Goal: Task Accomplishment & Management: Manage account settings

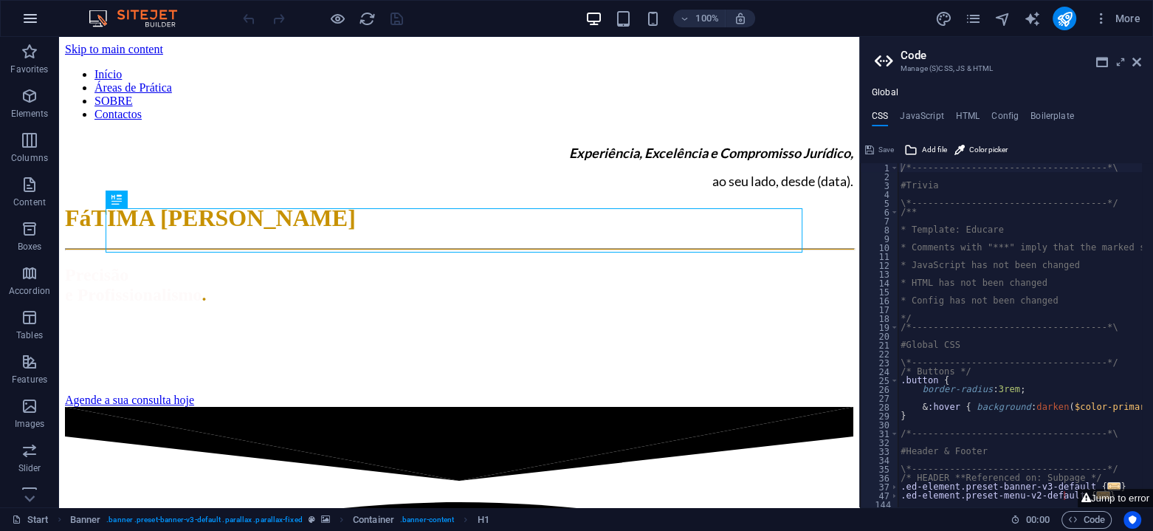
click at [25, 23] on icon "button" at bounding box center [30, 19] width 18 height 18
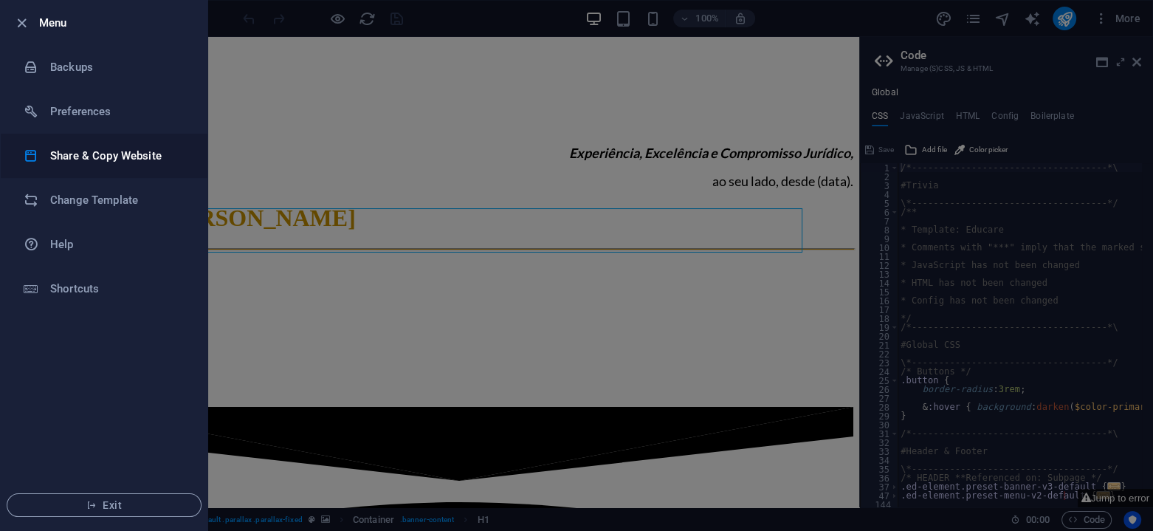
click at [120, 153] on h6 "Share & Copy Website" at bounding box center [118, 156] width 137 height 18
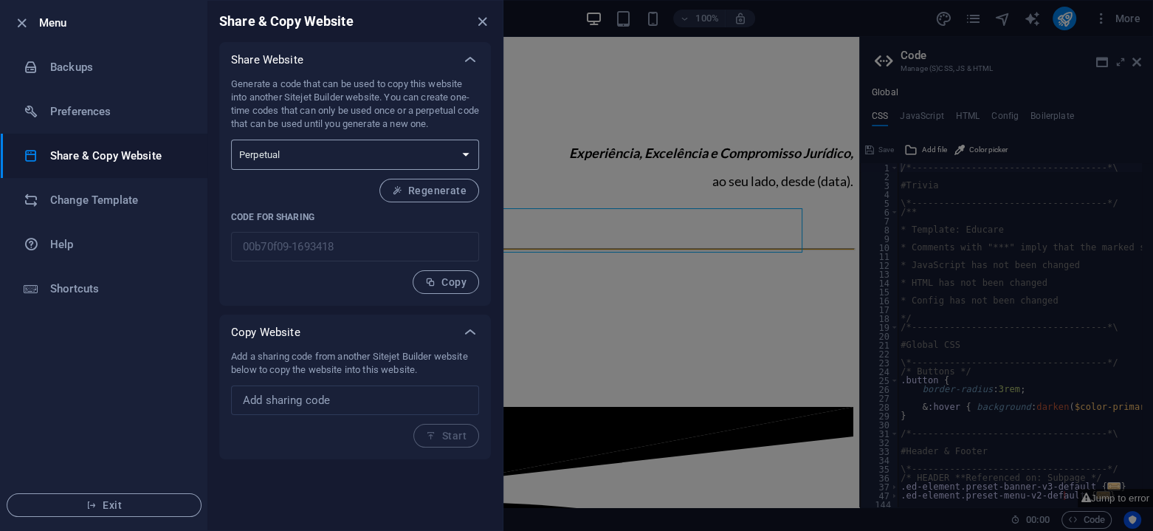
click at [463, 153] on select "One-time Perpetual" at bounding box center [355, 154] width 248 height 30
drag, startPoint x: 232, startPoint y: 80, endPoint x: 470, endPoint y: 125, distance: 241.8
click at [470, 125] on p "Generate a code that can be used to copy this website into another Sitejet Buil…" at bounding box center [355, 103] width 248 height 53
click at [460, 130] on div at bounding box center [460, 130] width 0 height 0
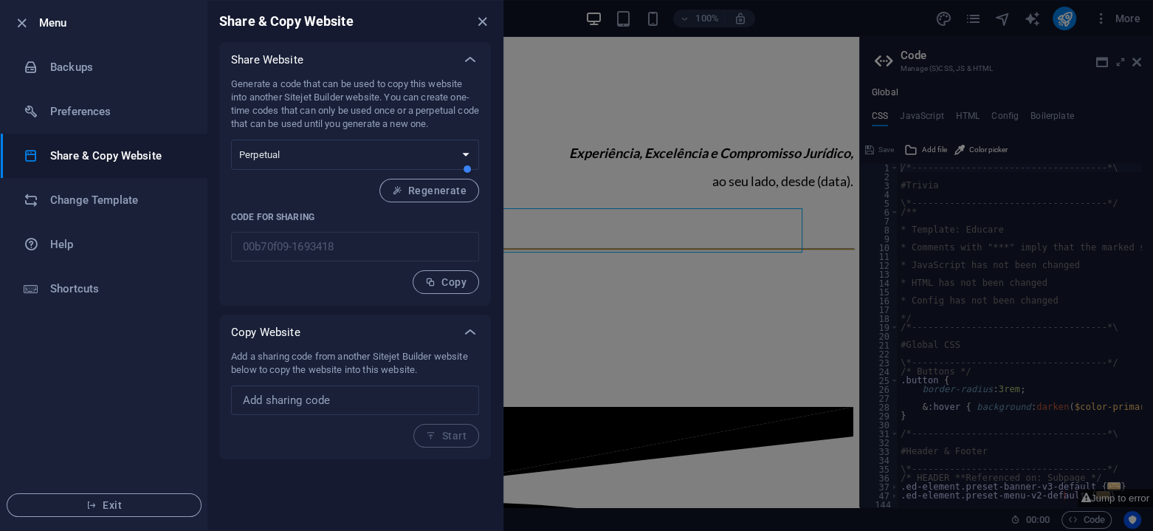
click at [507, 159] on div at bounding box center [542, 169] width 165 height 30
click at [170, 353] on ul "Menu Backups Preferences Share & Copy Website Change Template Help Shortcuts Ex…" at bounding box center [104, 265] width 207 height 529
click at [216, 260] on div "Share Website Generate a code that can be used to copy this website into anothe…" at bounding box center [354, 250] width 295 height 417
click at [324, 286] on div at bounding box center [296, 287] width 165 height 30
click at [179, 371] on ul "Menu Backups Preferences Share & Copy Website Change Template Help Shortcuts Ex…" at bounding box center [104, 265] width 207 height 529
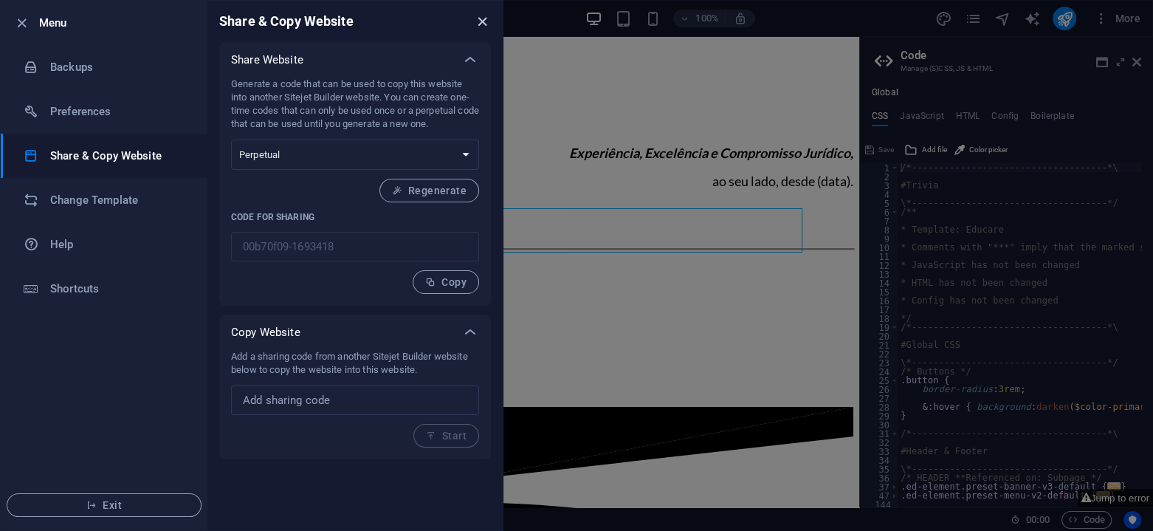
click at [482, 16] on icon "close" at bounding box center [482, 21] width 17 height 17
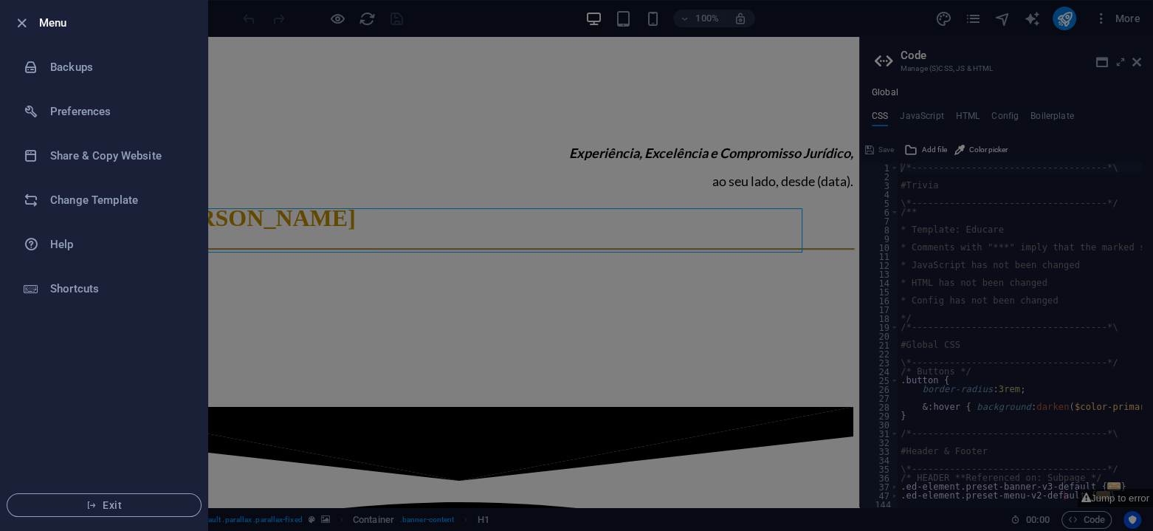
click at [256, 145] on div at bounding box center [576, 265] width 1153 height 531
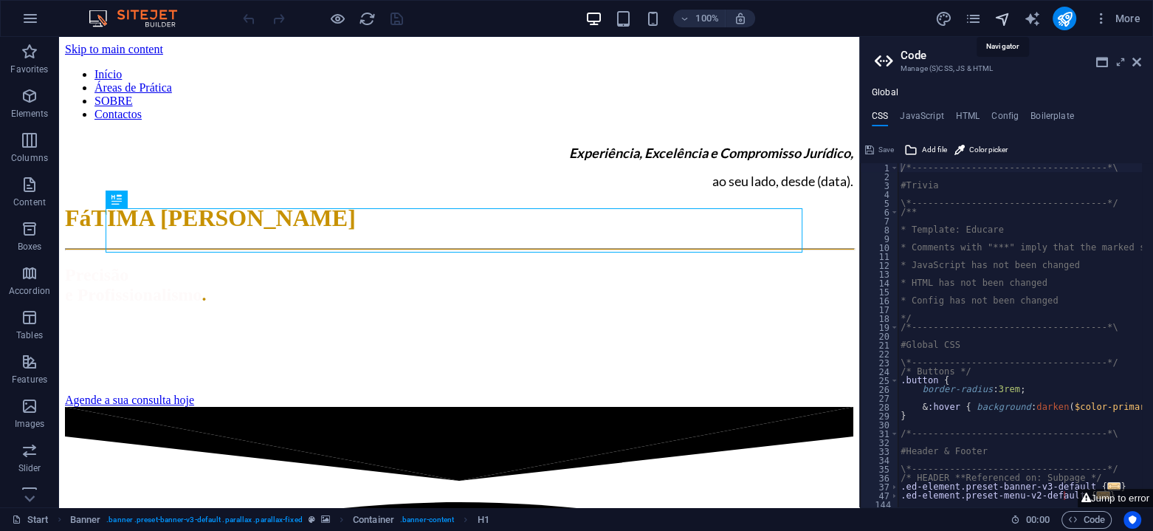
click at [998, 15] on icon "navigator" at bounding box center [1001, 18] width 17 height 17
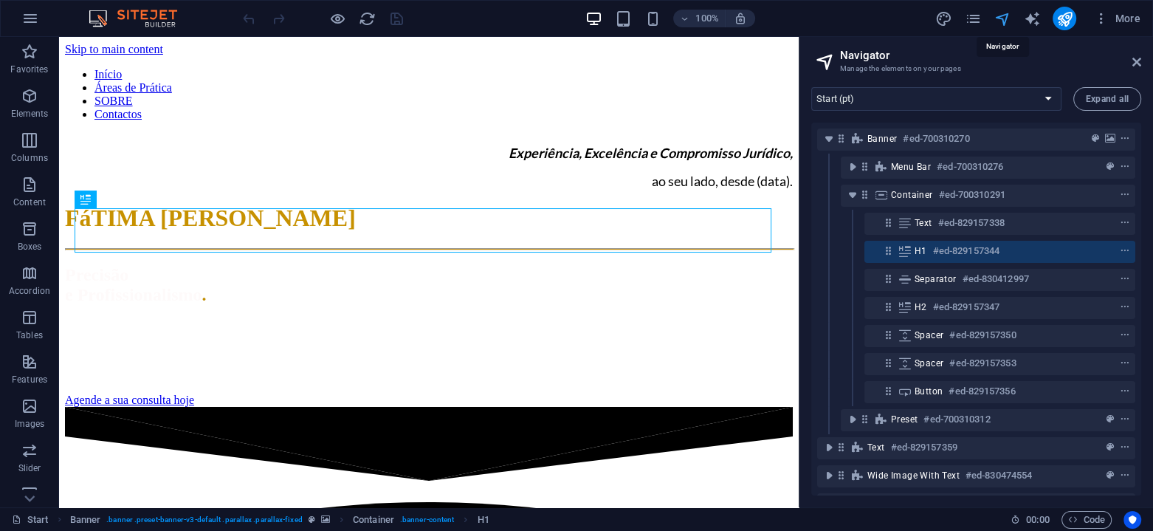
click at [998, 15] on icon "navigator" at bounding box center [1001, 18] width 17 height 17
click at [975, 16] on icon "pages" at bounding box center [972, 18] width 17 height 17
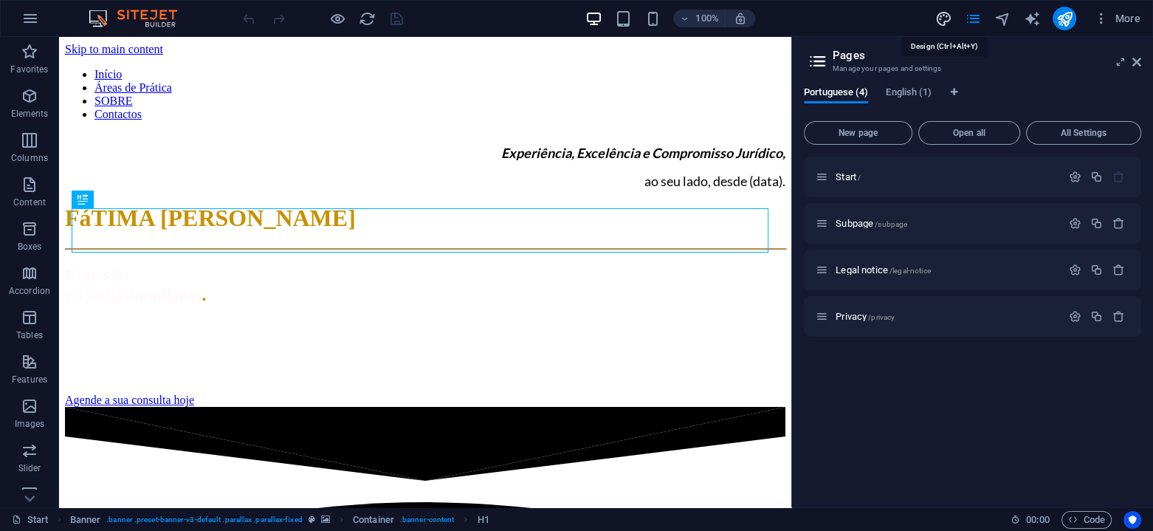
click at [942, 16] on icon "design" at bounding box center [942, 18] width 17 height 17
select select "px"
select select "300"
select select "px"
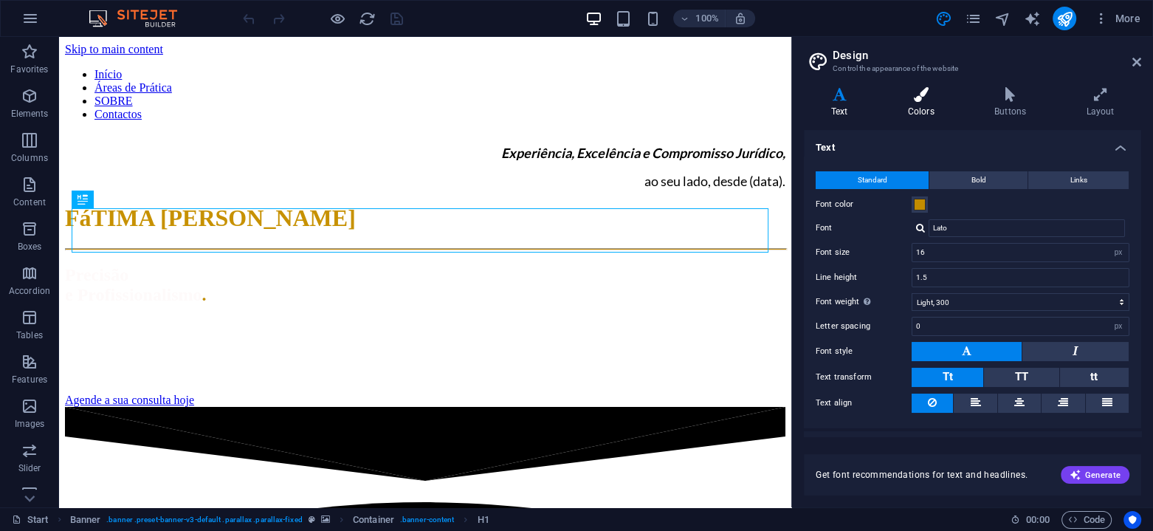
click at [911, 100] on icon at bounding box center [920, 94] width 80 height 15
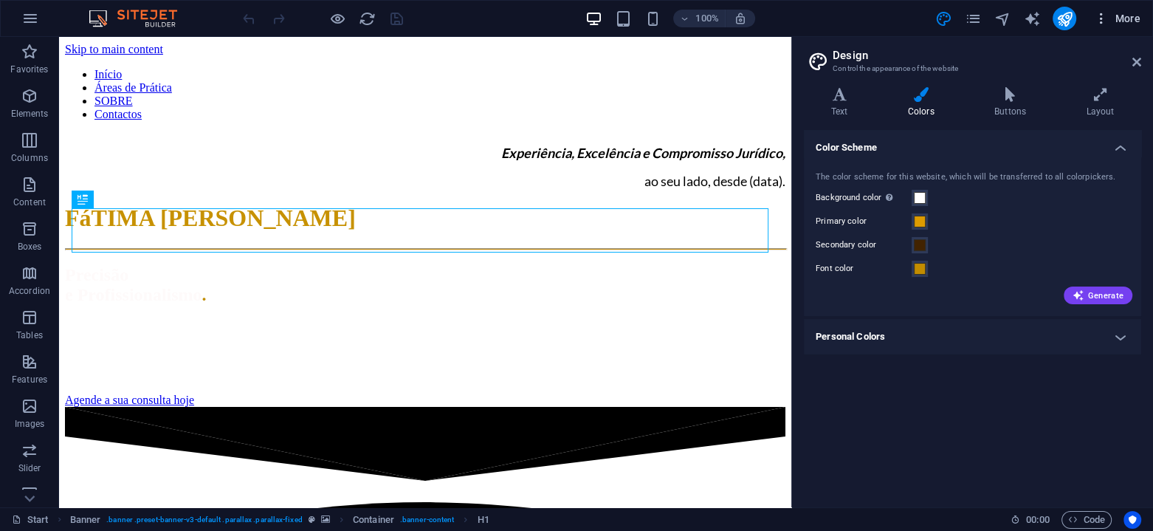
click at [1126, 18] on span "More" at bounding box center [1116, 18] width 46 height 15
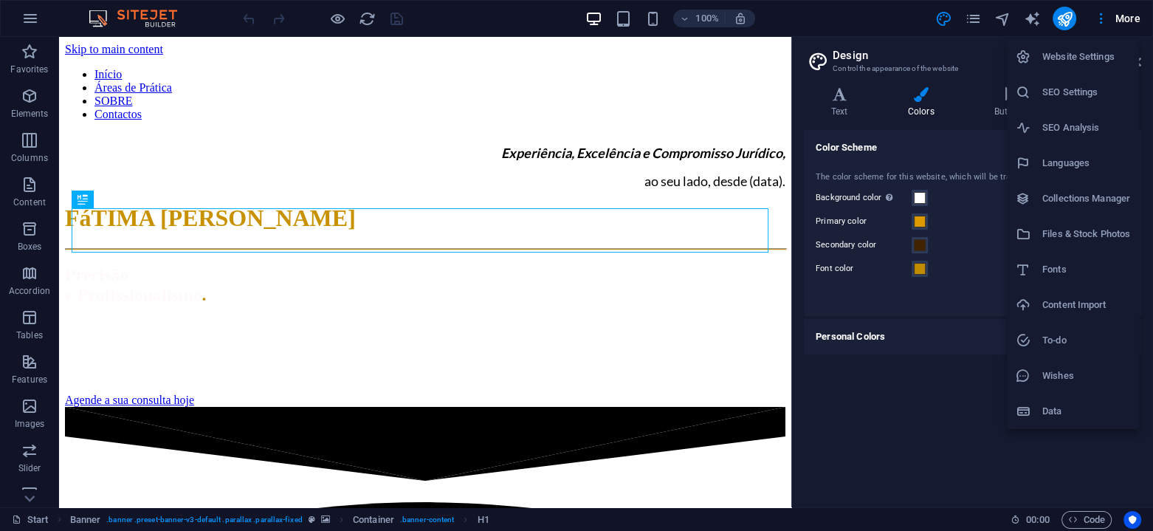
click at [1035, 406] on div at bounding box center [1028, 411] width 27 height 15
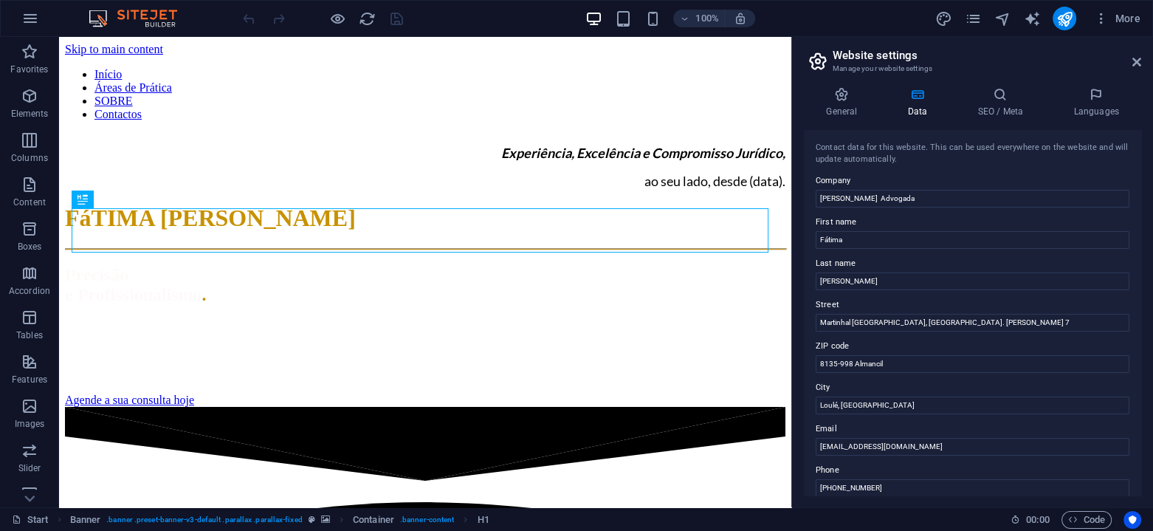
click at [165, 22] on img at bounding box center [140, 19] width 111 height 18
click at [30, 23] on icon "button" at bounding box center [30, 19] width 18 height 18
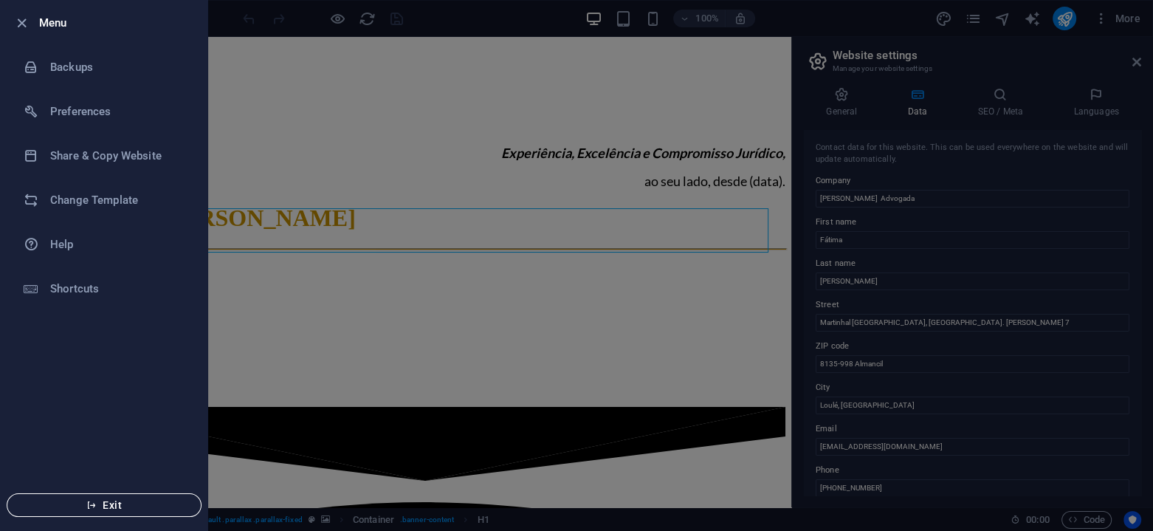
click at [96, 504] on icon "button" at bounding box center [91, 505] width 10 height 10
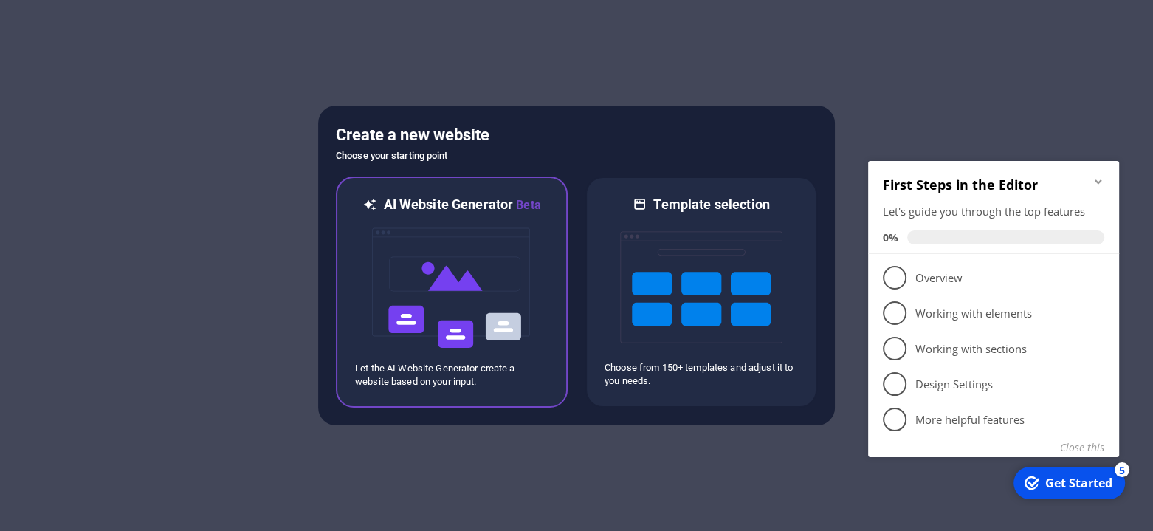
click at [513, 277] on img at bounding box center [451, 288] width 162 height 148
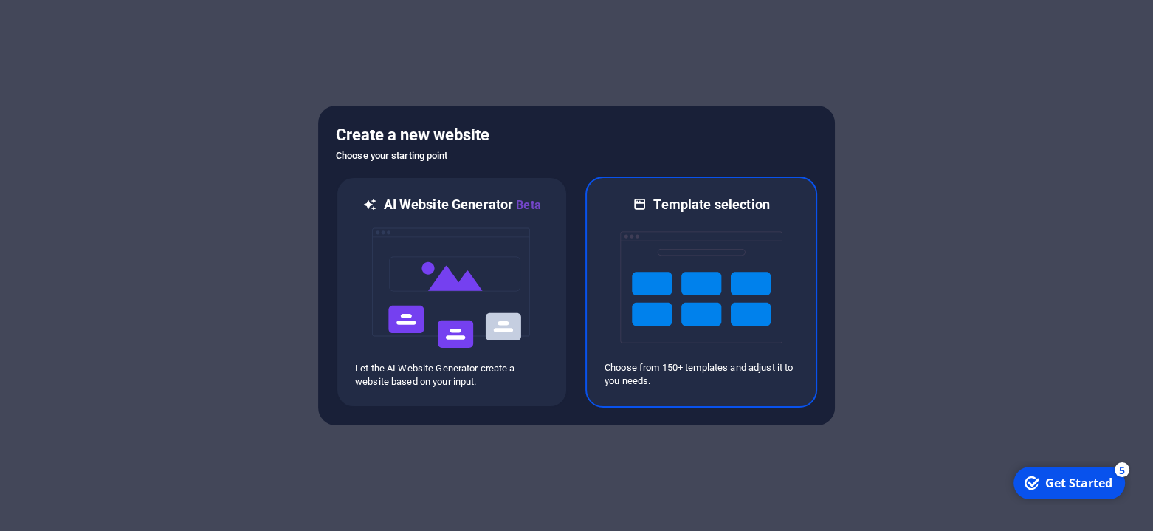
click at [671, 341] on img at bounding box center [701, 287] width 162 height 148
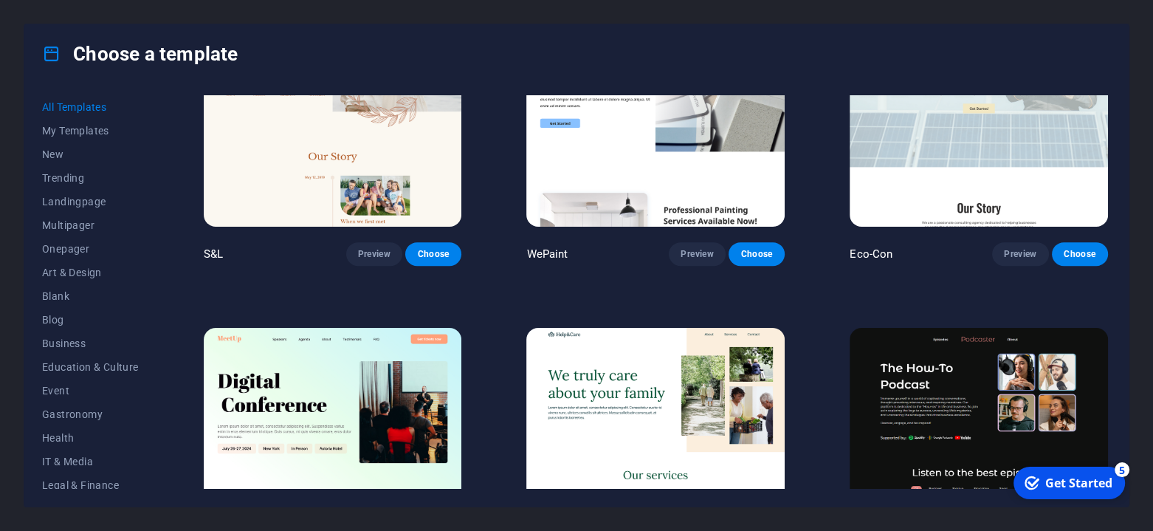
scroll to position [787, 0]
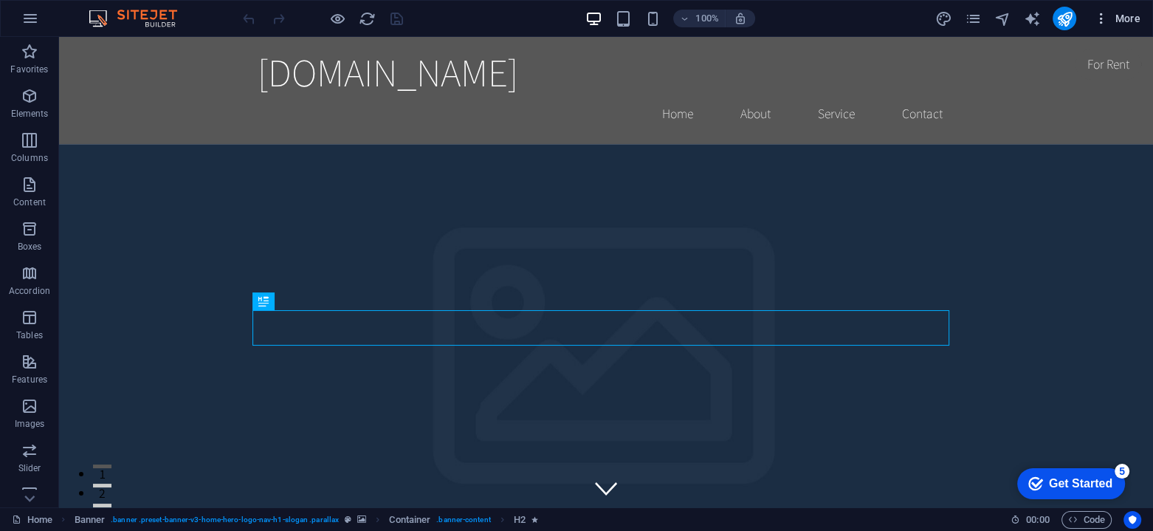
click at [1136, 15] on span "More" at bounding box center [1116, 18] width 46 height 15
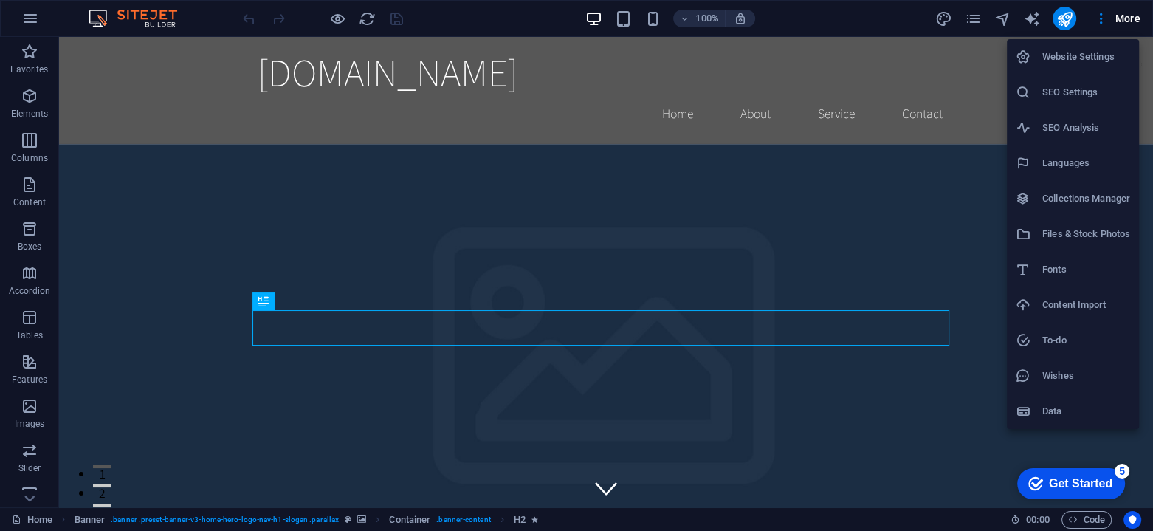
click at [1113, 57] on h6 "Website Settings" at bounding box center [1086, 57] width 88 height 18
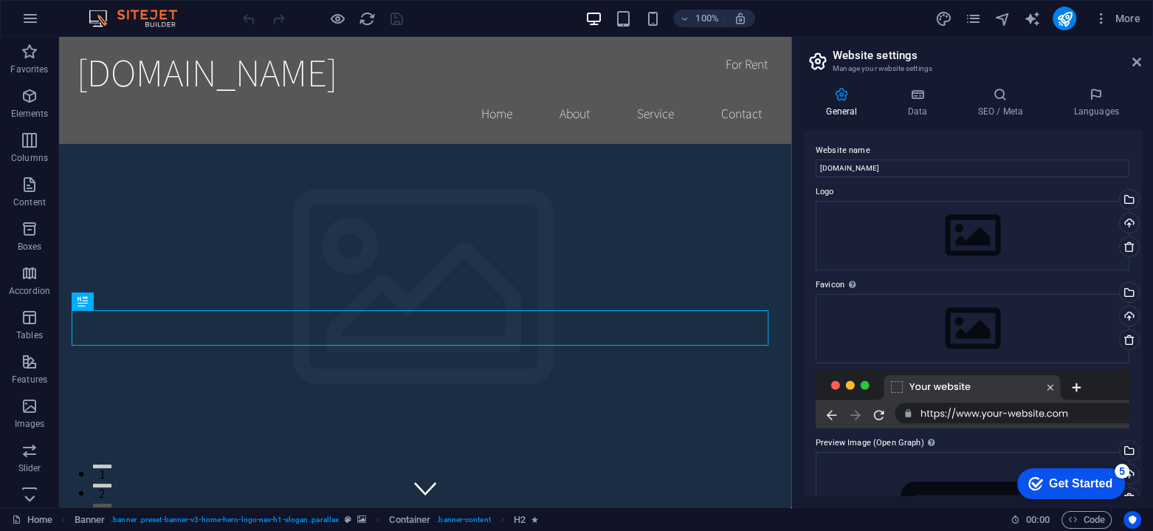
click at [35, 56] on icon at bounding box center [29, 45] width 21 height 21
click at [969, 24] on icon "pages" at bounding box center [972, 18] width 17 height 17
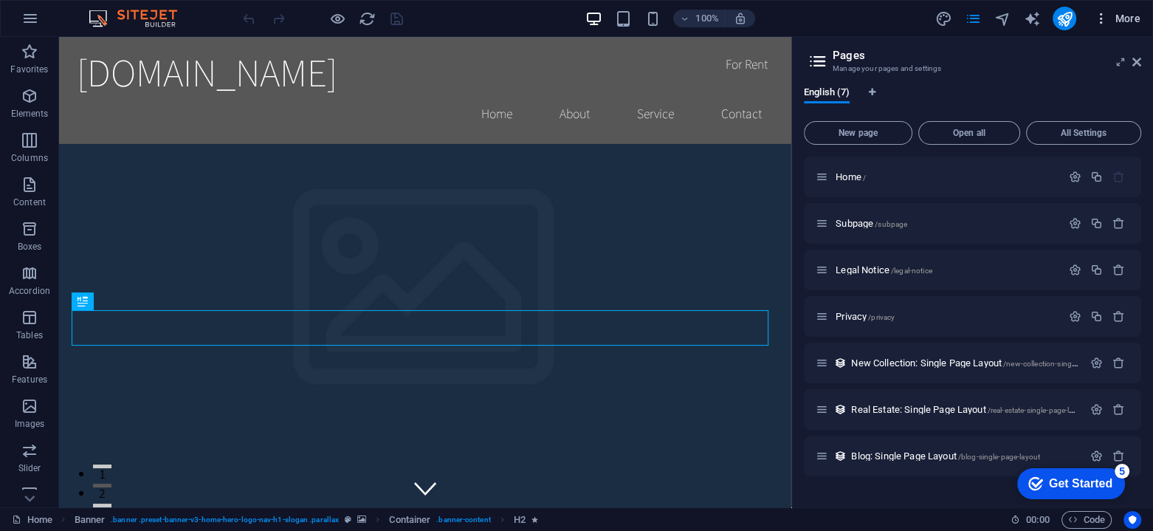
click at [1124, 16] on span "More" at bounding box center [1116, 18] width 46 height 15
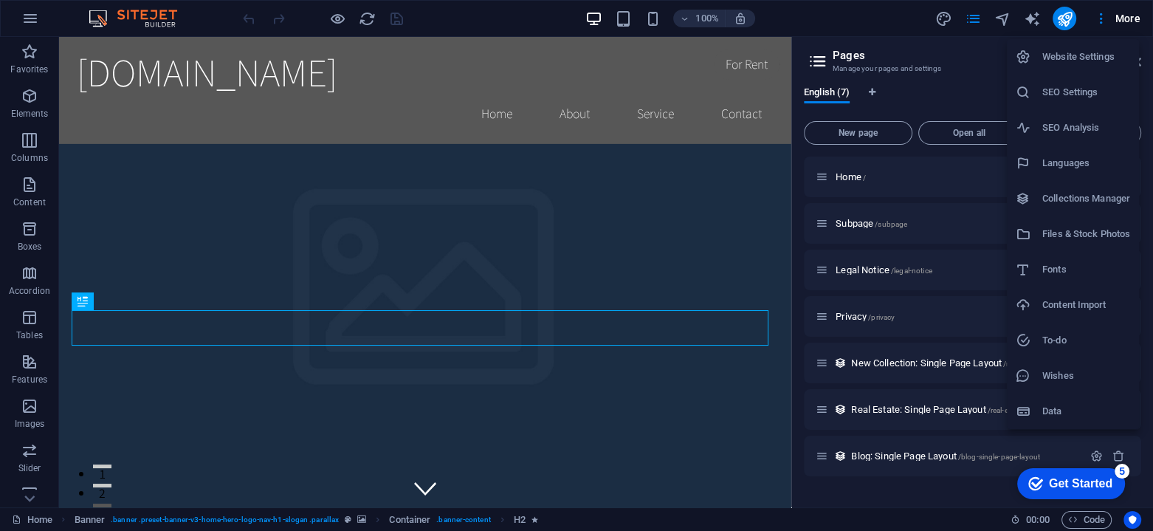
click at [1068, 410] on h6 "Data" at bounding box center [1086, 411] width 88 height 18
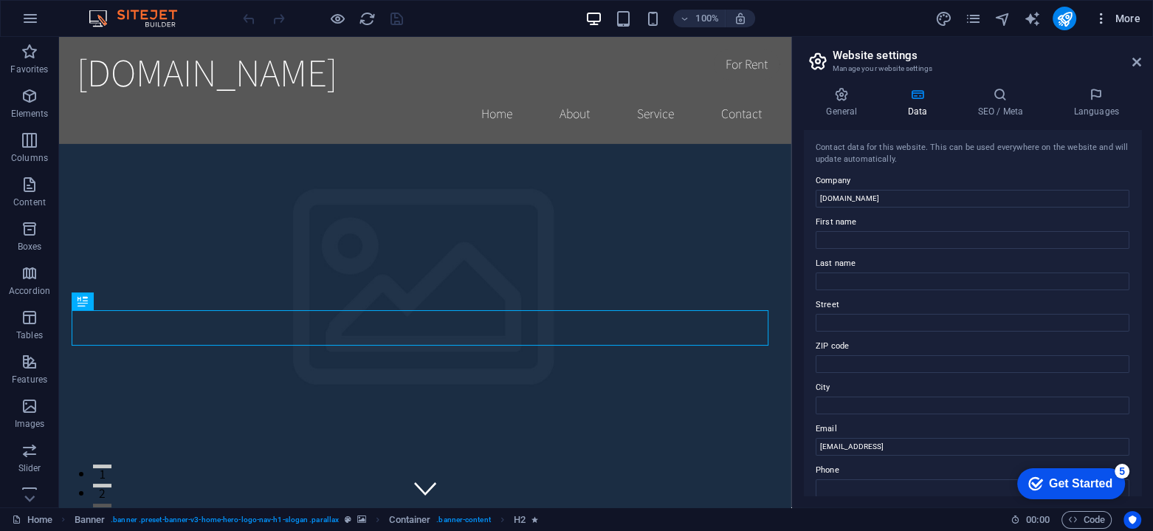
click at [1123, 18] on span "More" at bounding box center [1116, 18] width 46 height 15
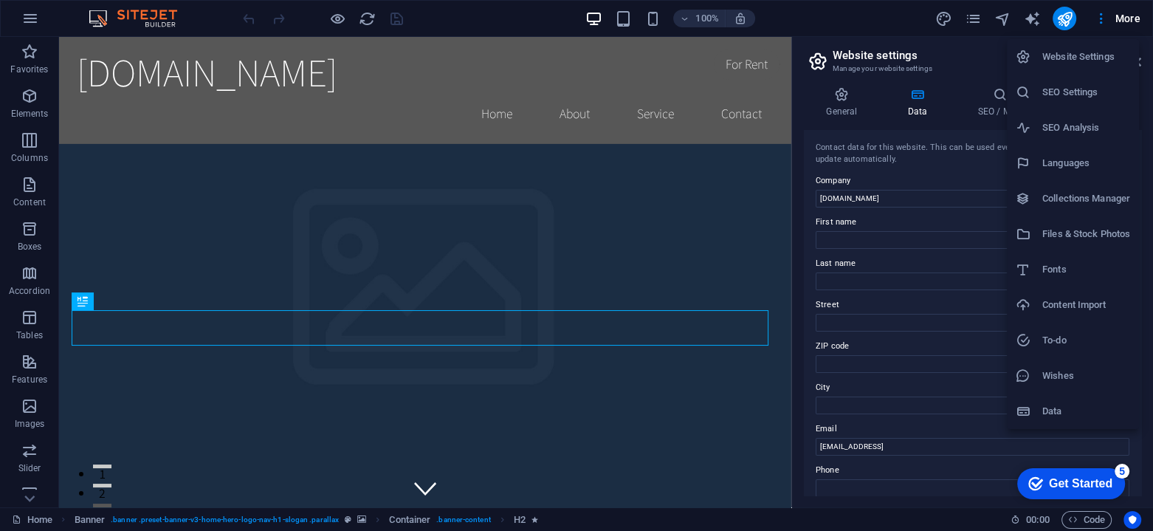
click at [1110, 201] on h6 "Collections Manager" at bounding box center [1086, 199] width 88 height 18
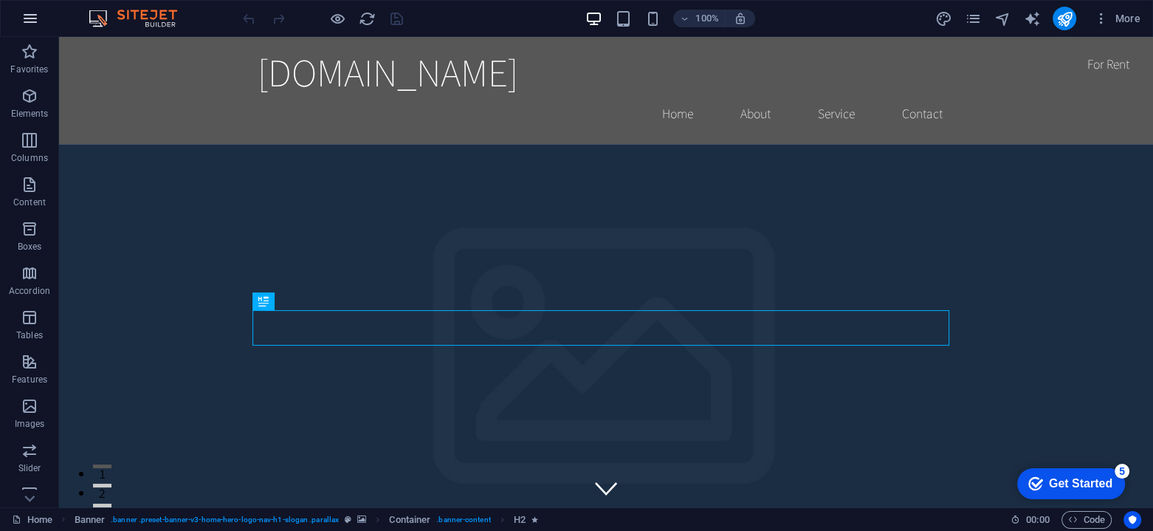
click at [35, 17] on icon "button" at bounding box center [30, 19] width 18 height 18
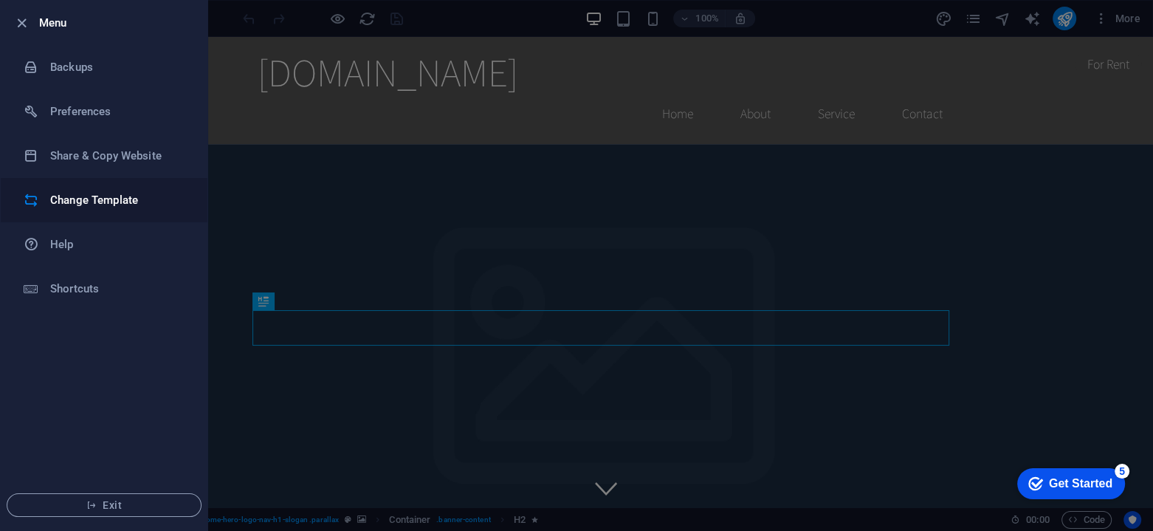
click at [99, 207] on h6 "Change Template" at bounding box center [118, 200] width 137 height 18
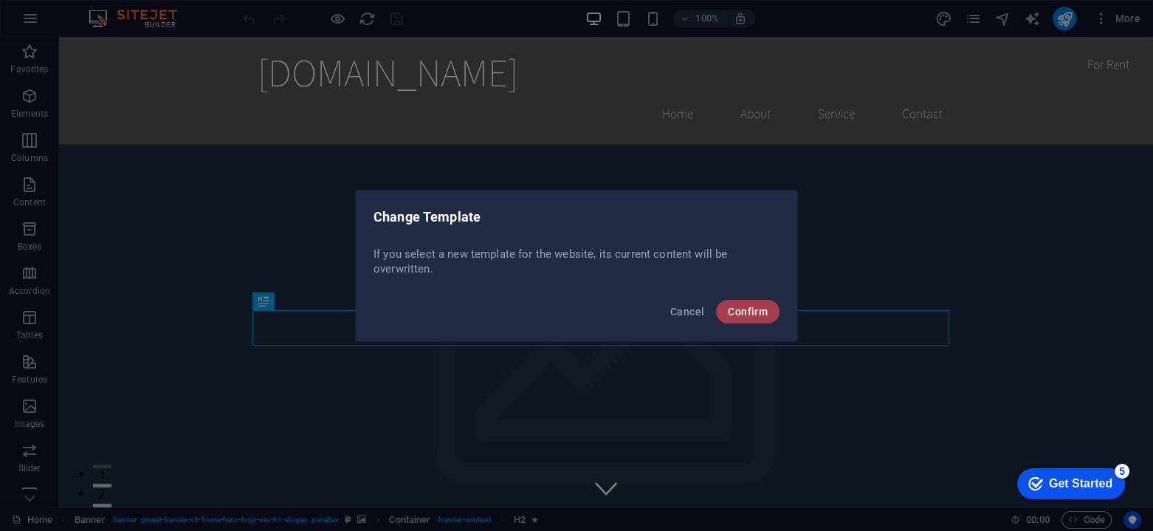
click at [744, 313] on span "Confirm" at bounding box center [748, 311] width 40 height 12
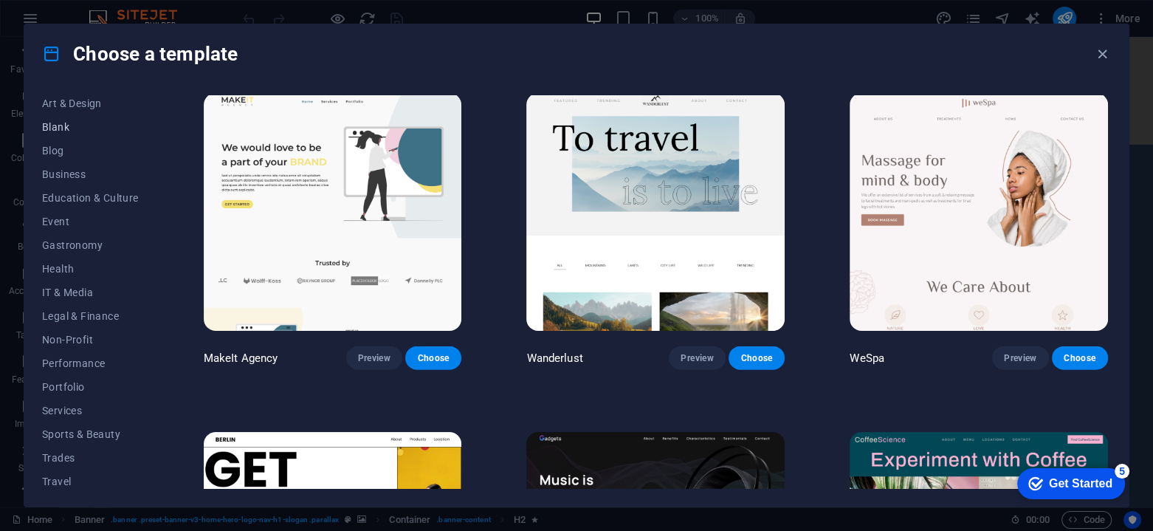
scroll to position [196, 0]
click at [106, 295] on button "Legal & Finance" at bounding box center [90, 289] width 97 height 24
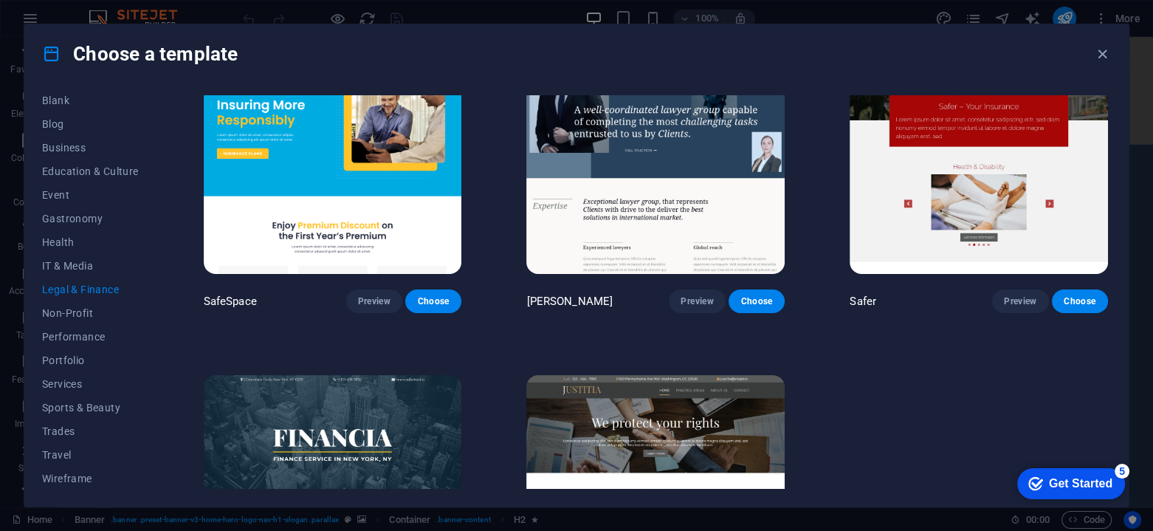
scroll to position [0, 0]
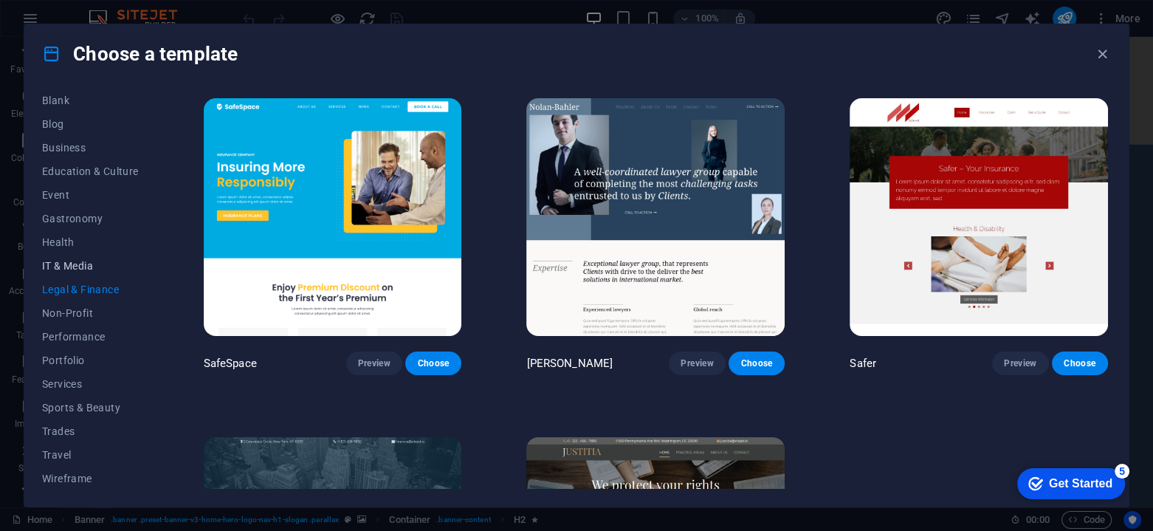
click at [63, 260] on span "IT & Media" at bounding box center [90, 266] width 97 height 12
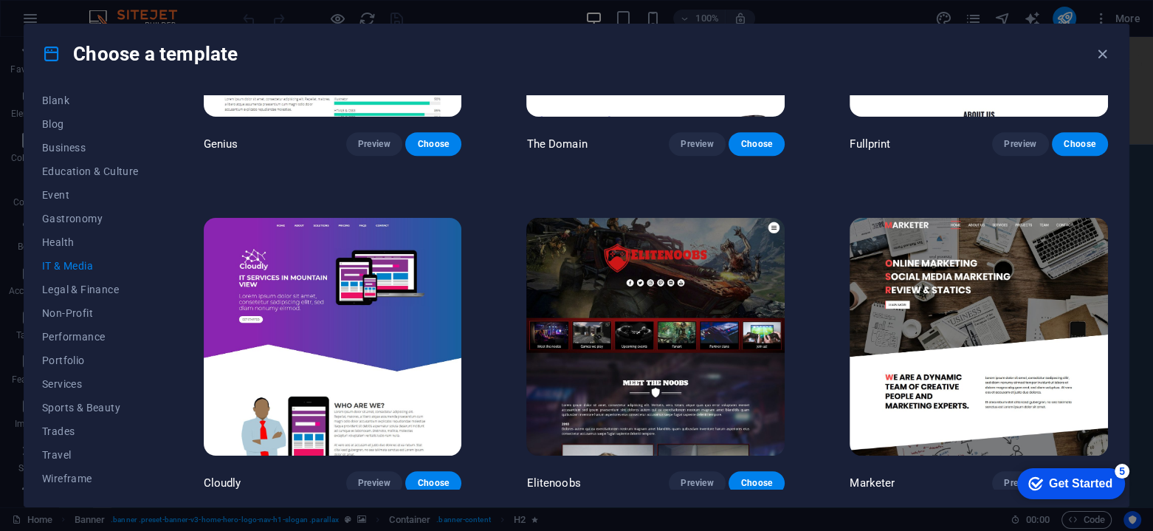
scroll to position [651, 0]
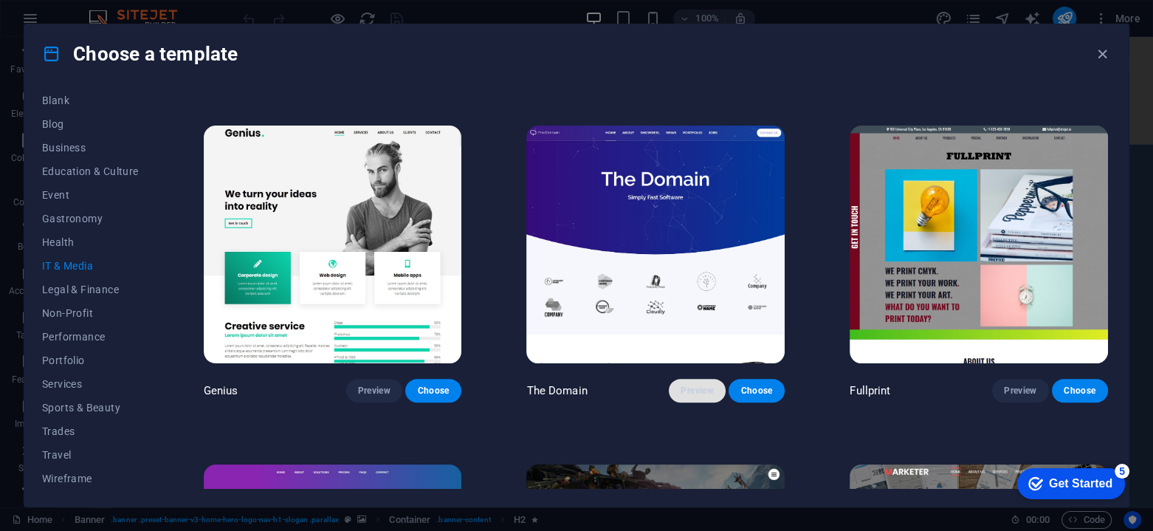
click at [688, 384] on span "Preview" at bounding box center [696, 390] width 32 height 12
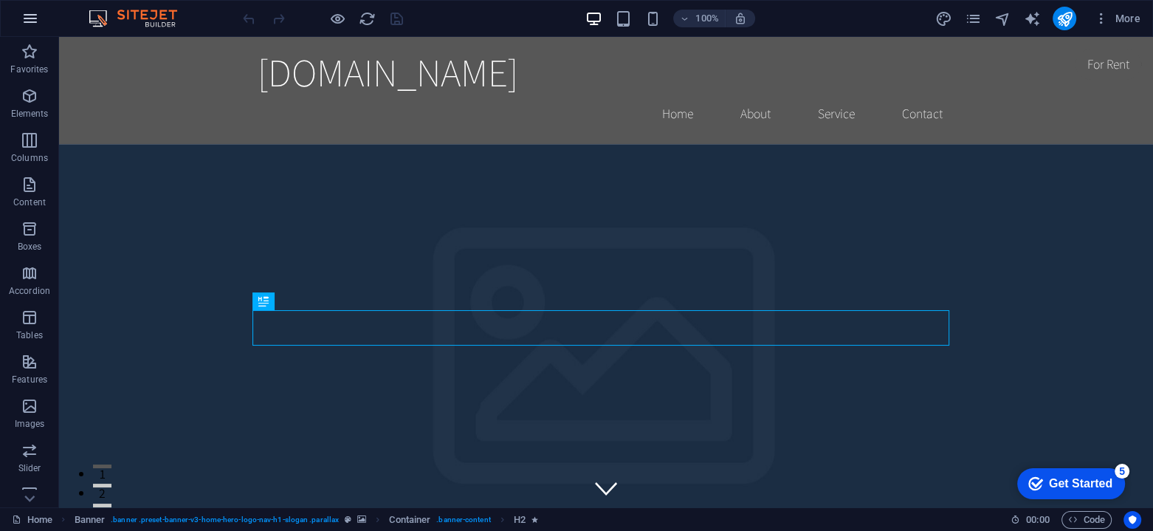
click at [20, 31] on button "button" at bounding box center [30, 18] width 35 height 35
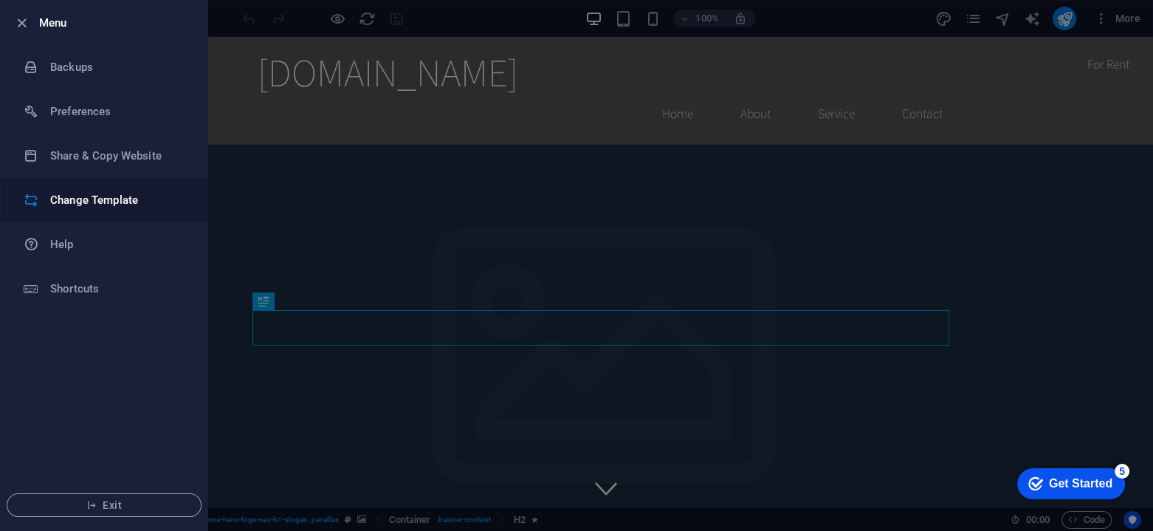
click at [96, 199] on h6 "Change Template" at bounding box center [118, 200] width 137 height 18
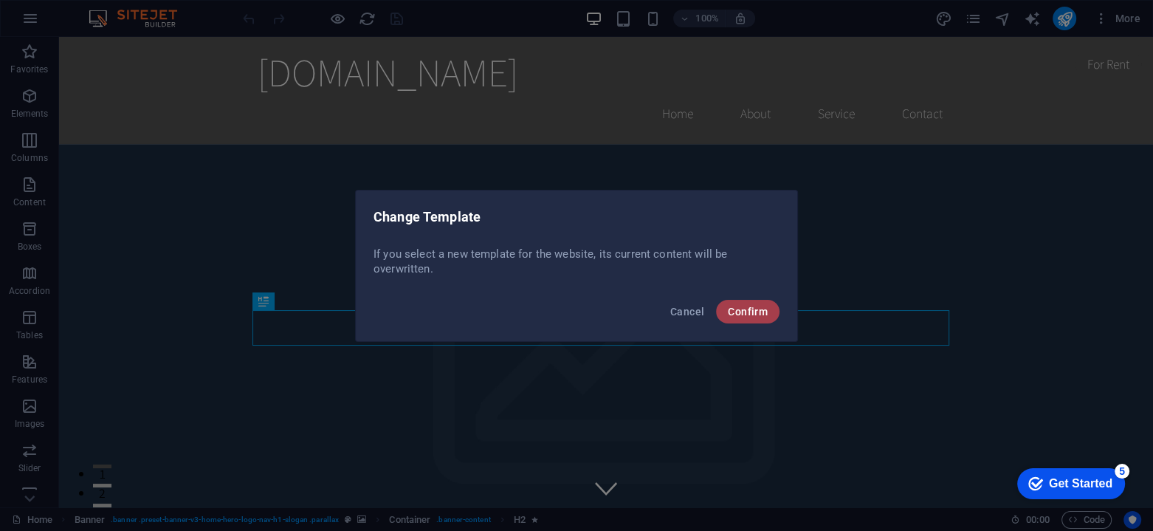
click at [746, 303] on button "Confirm" at bounding box center [747, 312] width 63 height 24
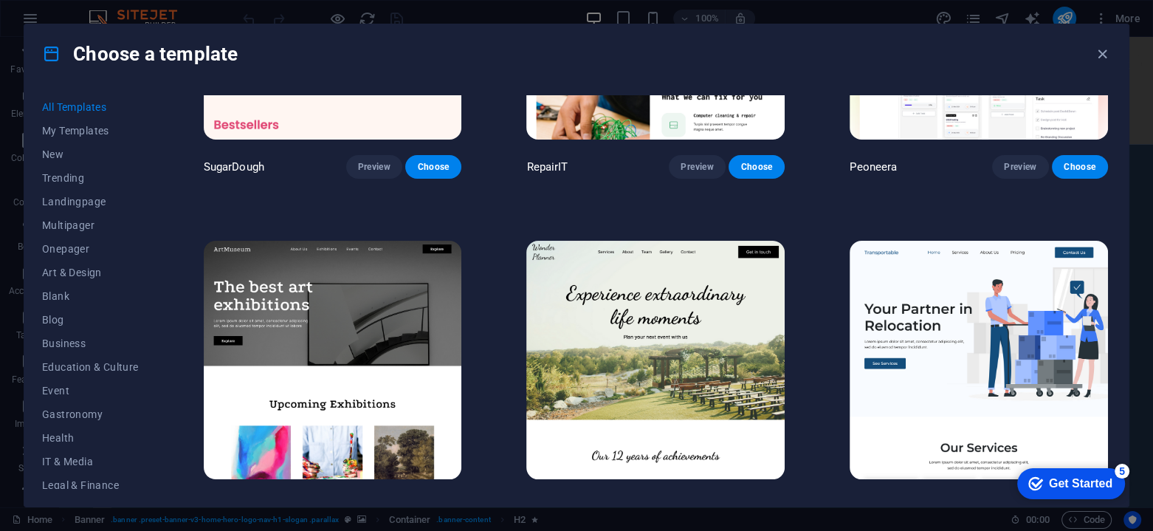
scroll to position [344, 0]
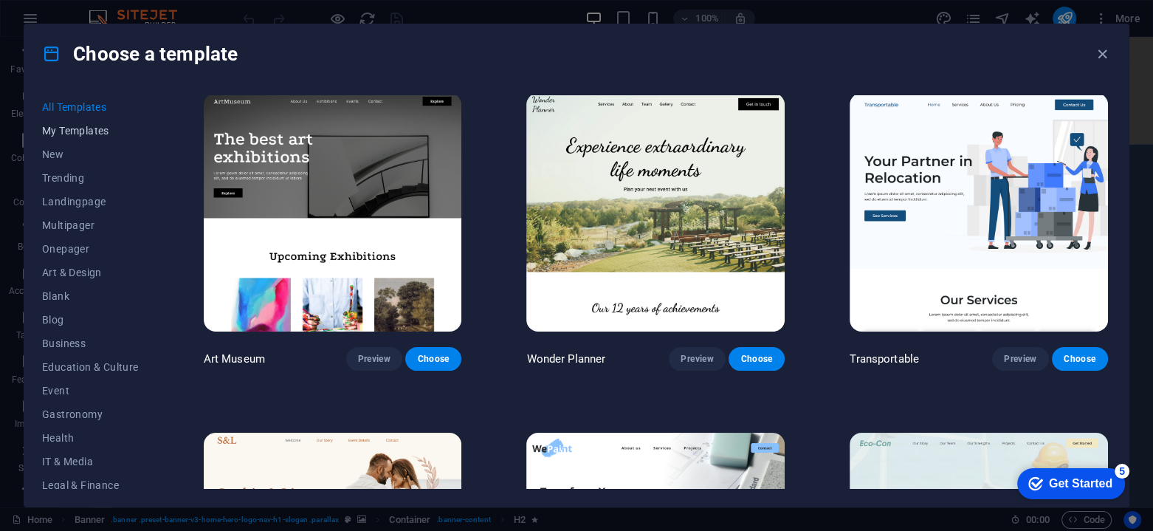
click at [69, 130] on span "My Templates" at bounding box center [90, 131] width 97 height 12
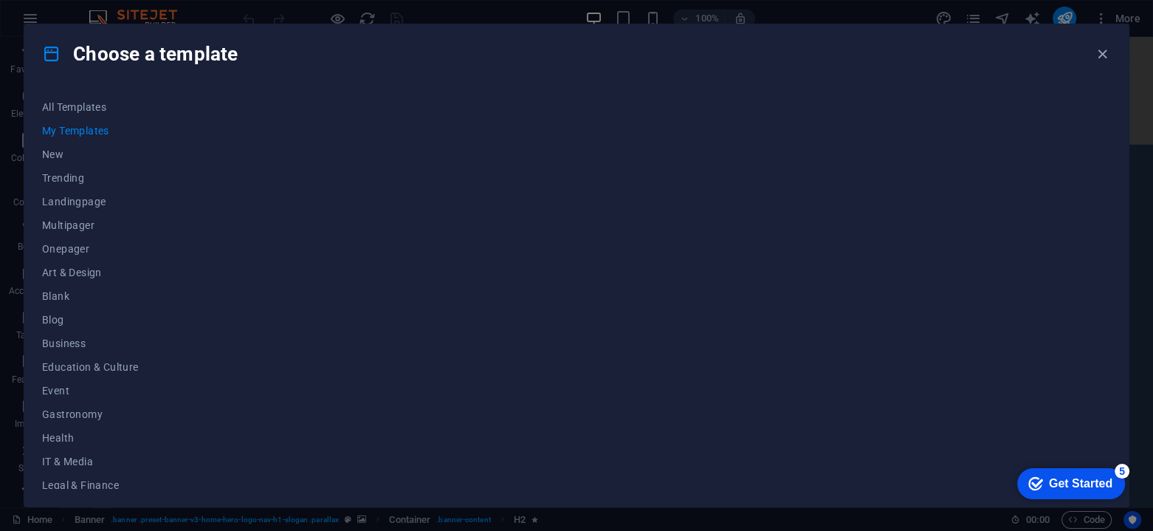
scroll to position [0, 0]
click at [48, 149] on span "New" at bounding box center [90, 154] width 97 height 12
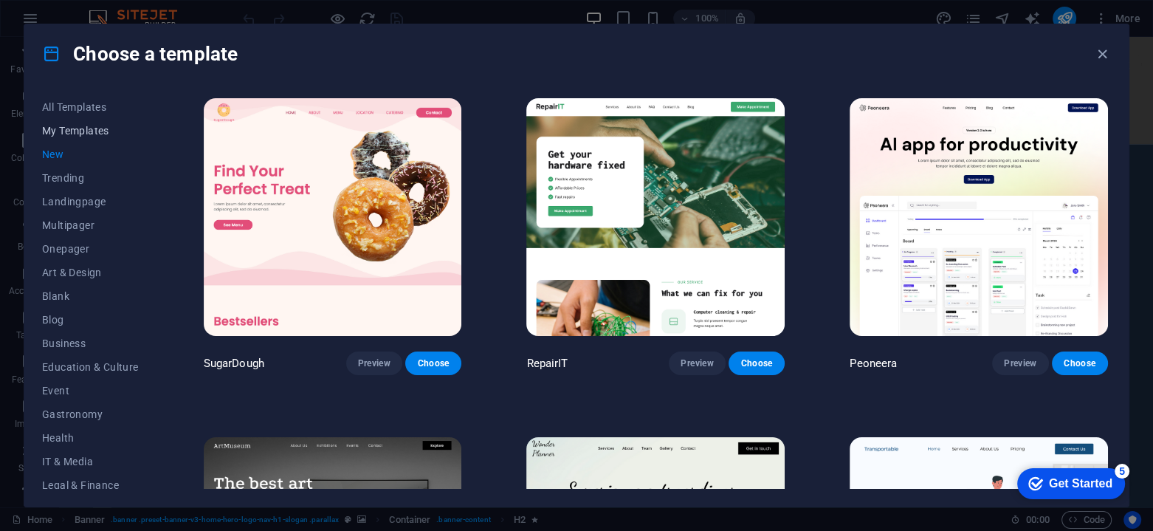
click at [52, 135] on span "My Templates" at bounding box center [90, 131] width 97 height 12
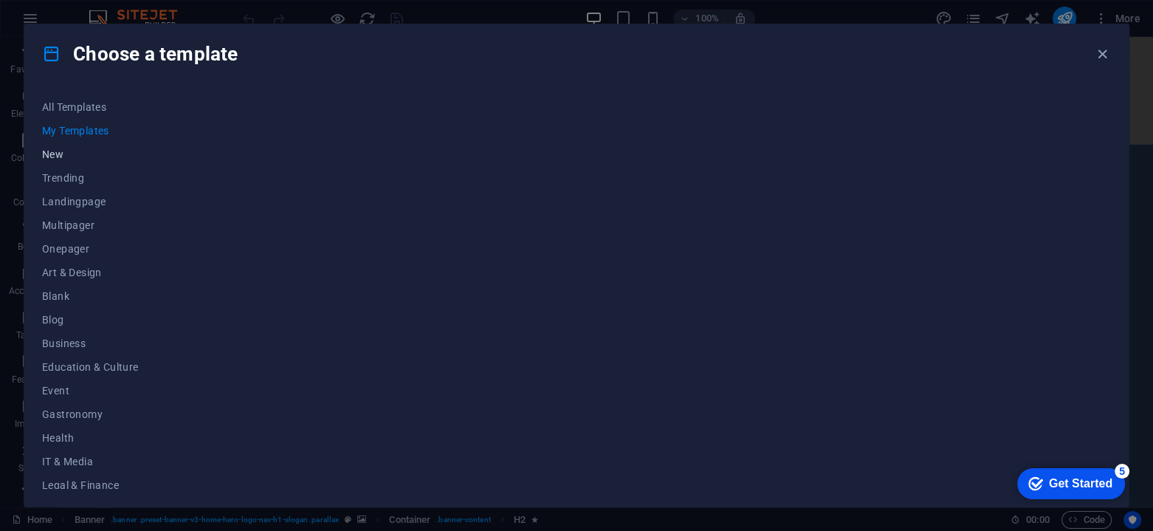
click at [50, 152] on span "New" at bounding box center [90, 154] width 97 height 12
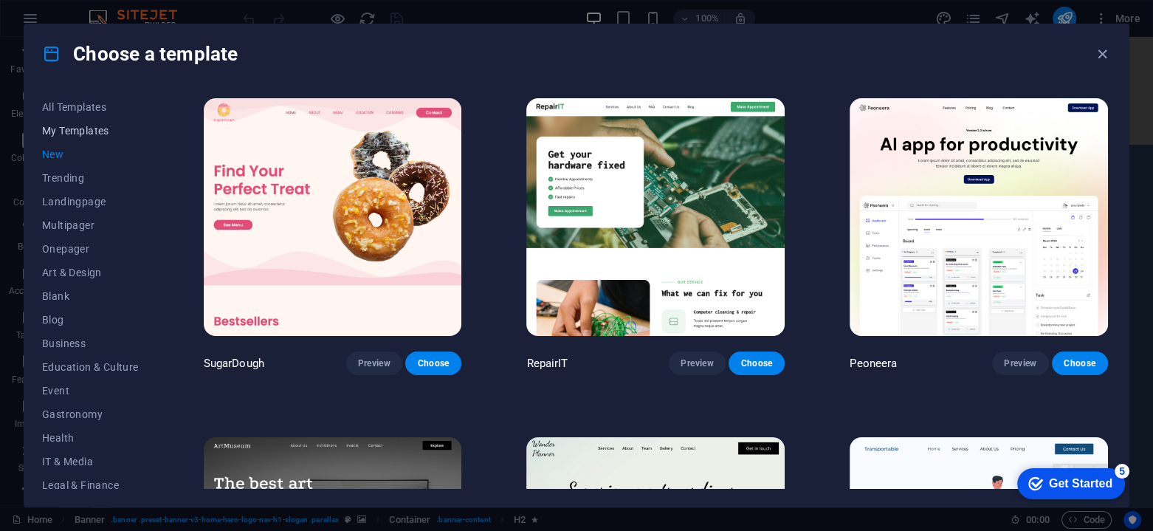
click at [70, 128] on span "My Templates" at bounding box center [90, 131] width 97 height 12
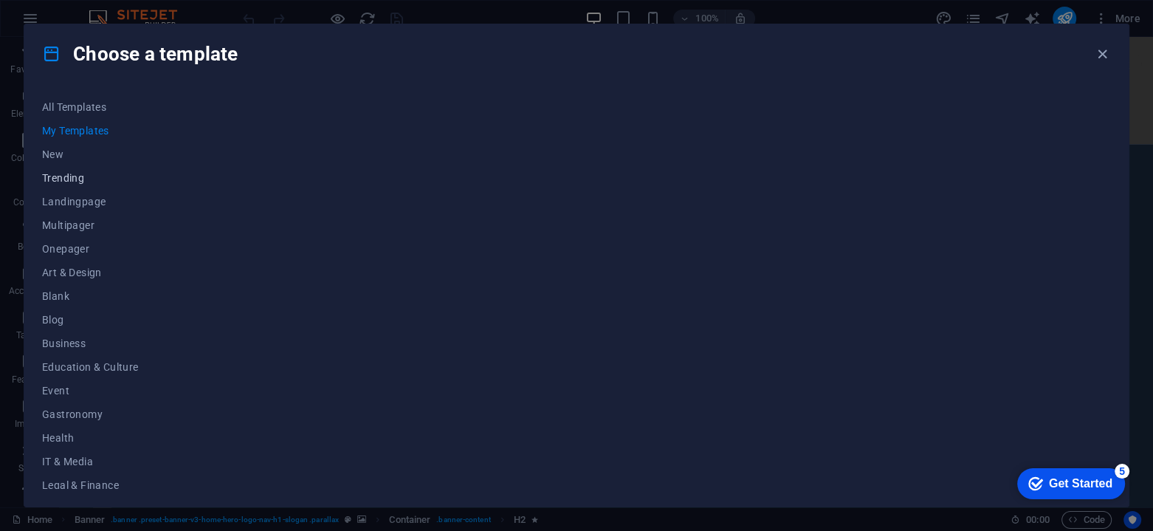
drag, startPoint x: 59, startPoint y: 148, endPoint x: 65, endPoint y: 179, distance: 32.3
click at [58, 148] on span "New" at bounding box center [90, 154] width 97 height 12
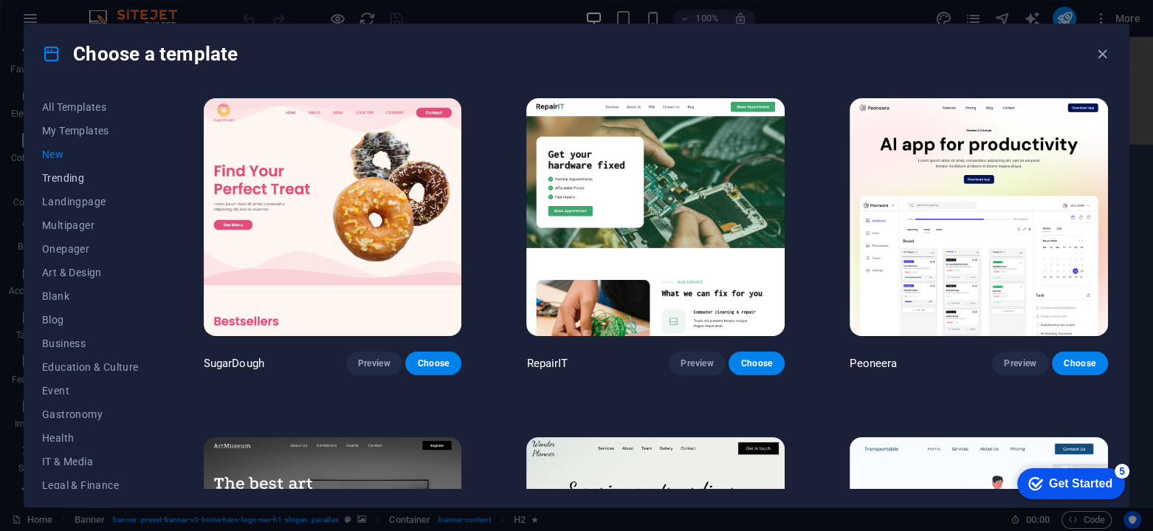
click at [61, 176] on span "Trending" at bounding box center [90, 178] width 97 height 12
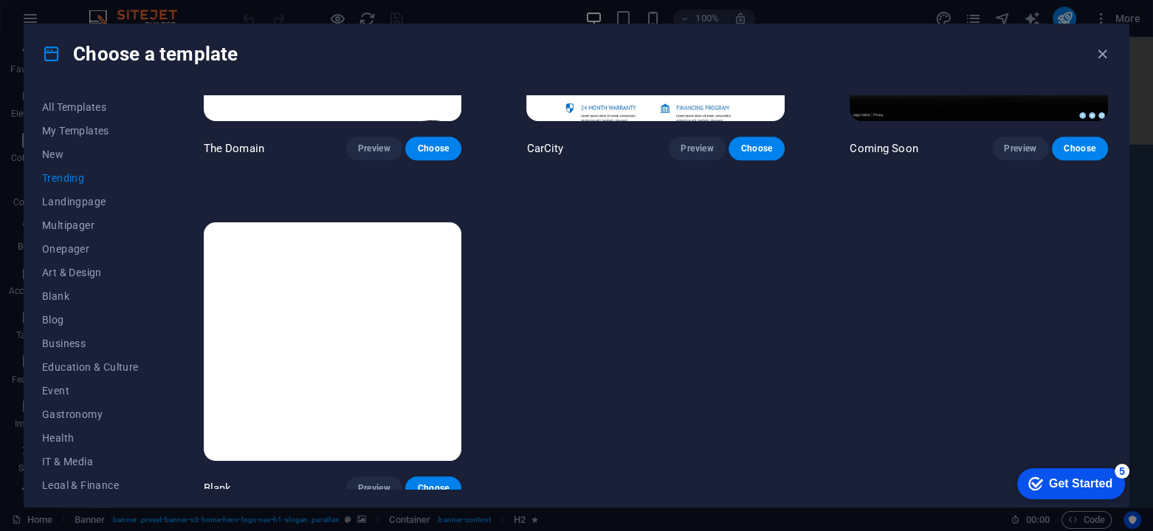
scroll to position [1572, 0]
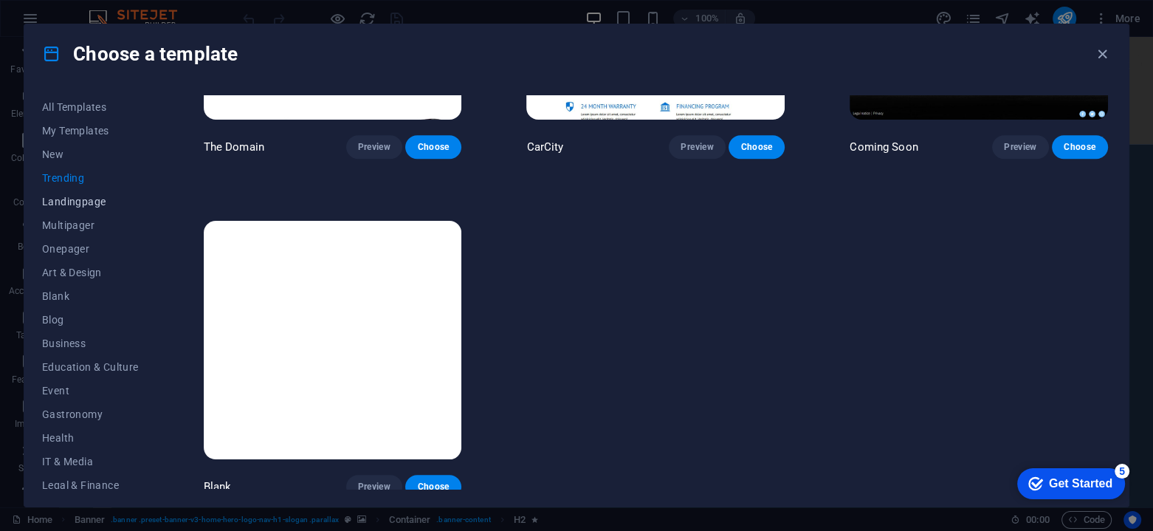
click at [103, 197] on span "Landingpage" at bounding box center [90, 202] width 97 height 12
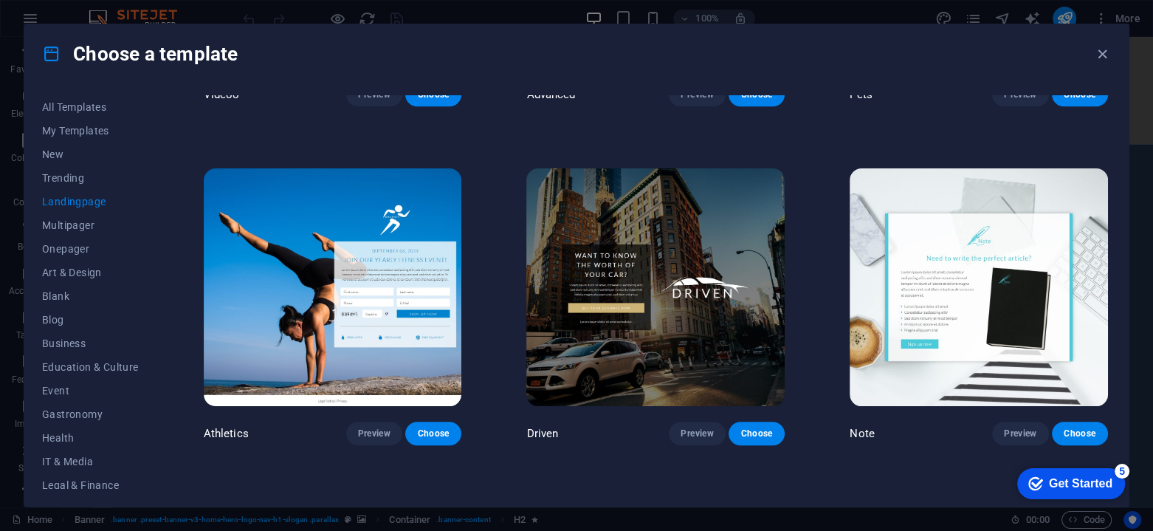
scroll to position [1011, 0]
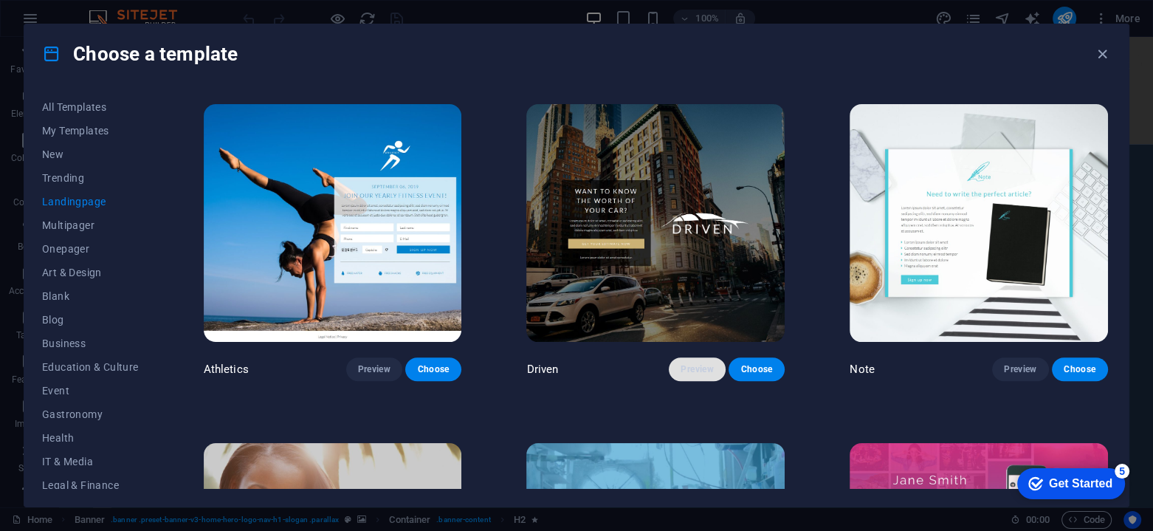
click at [692, 364] on span "Preview" at bounding box center [696, 369] width 32 height 12
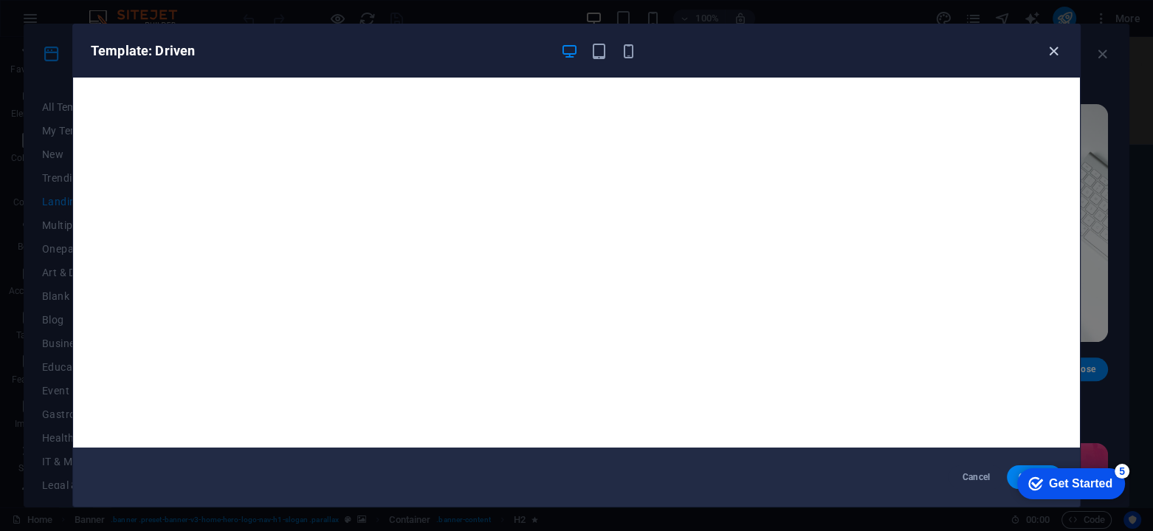
click at [1049, 53] on icon "button" at bounding box center [1053, 51] width 17 height 17
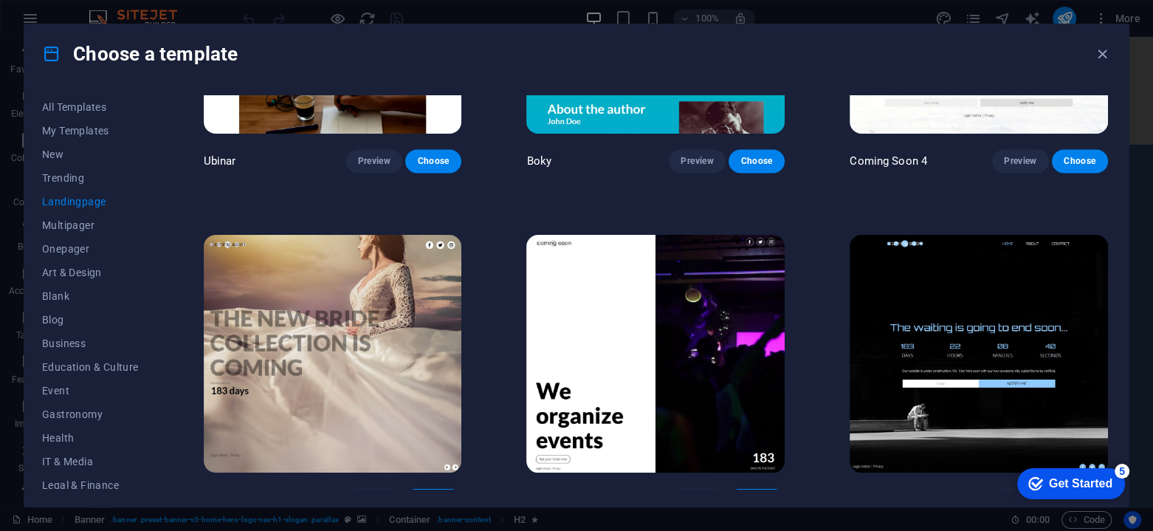
scroll to position [2585, 0]
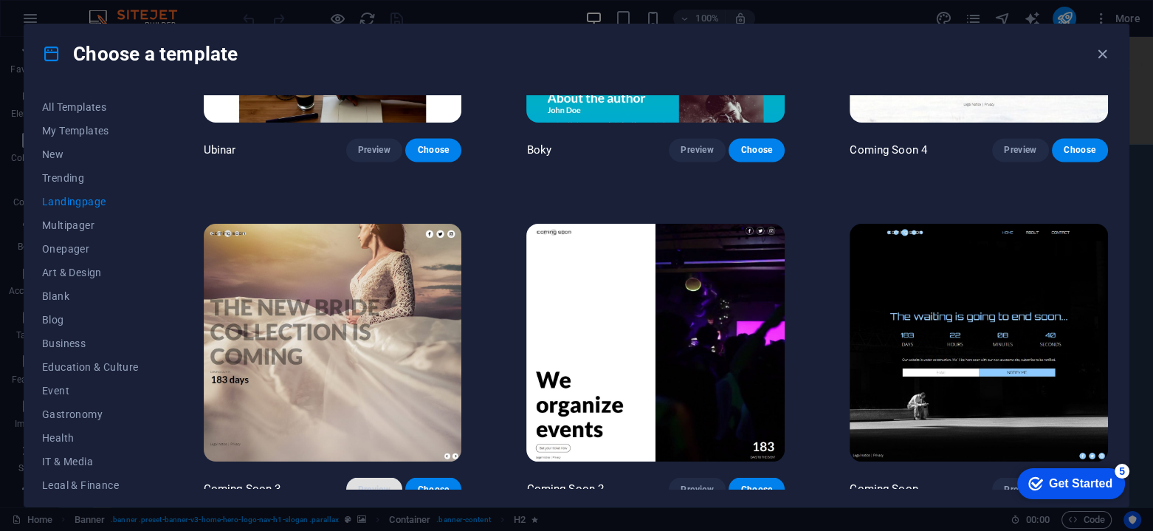
click at [386, 483] on span "Preview" at bounding box center [374, 489] width 32 height 12
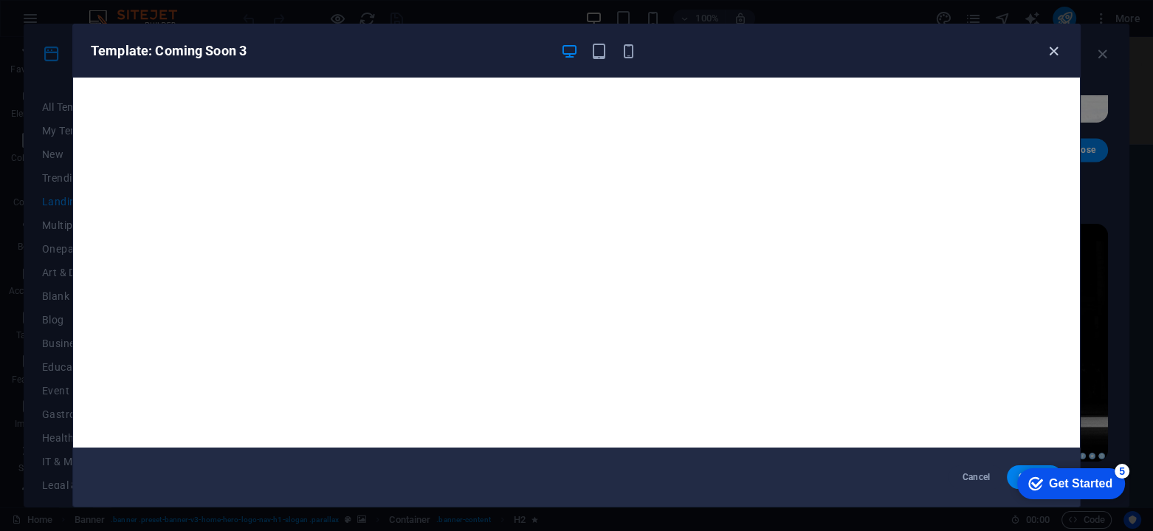
click at [1052, 48] on icon "button" at bounding box center [1053, 51] width 17 height 17
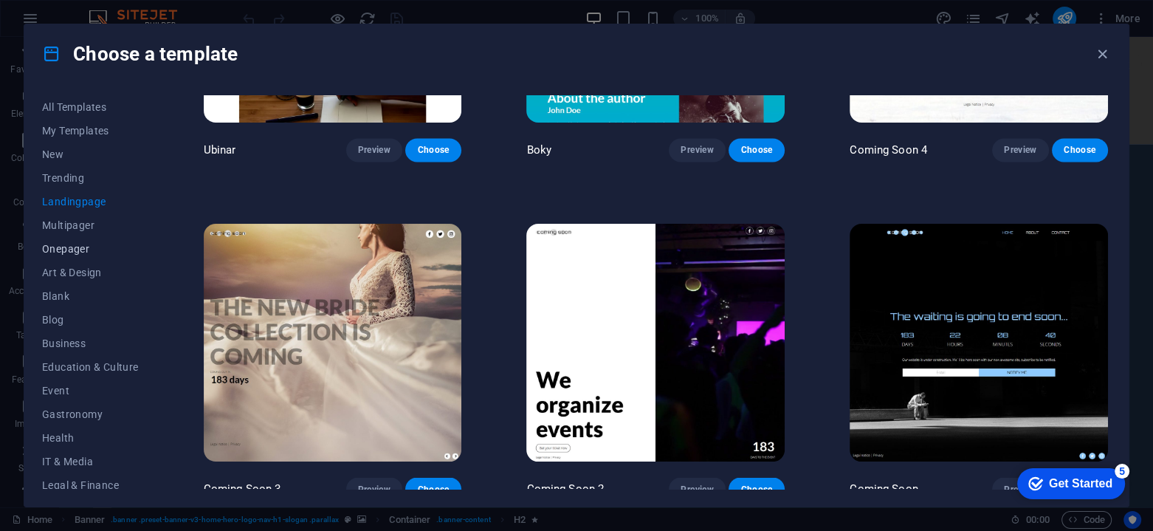
click at [75, 254] on span "Onepager" at bounding box center [90, 249] width 97 height 12
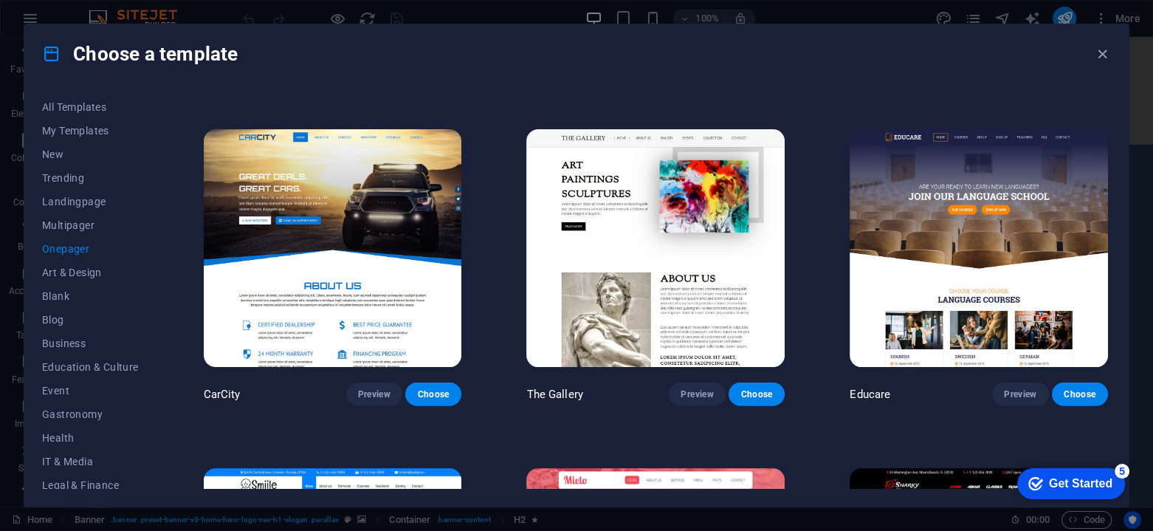
scroll to position [4012, 0]
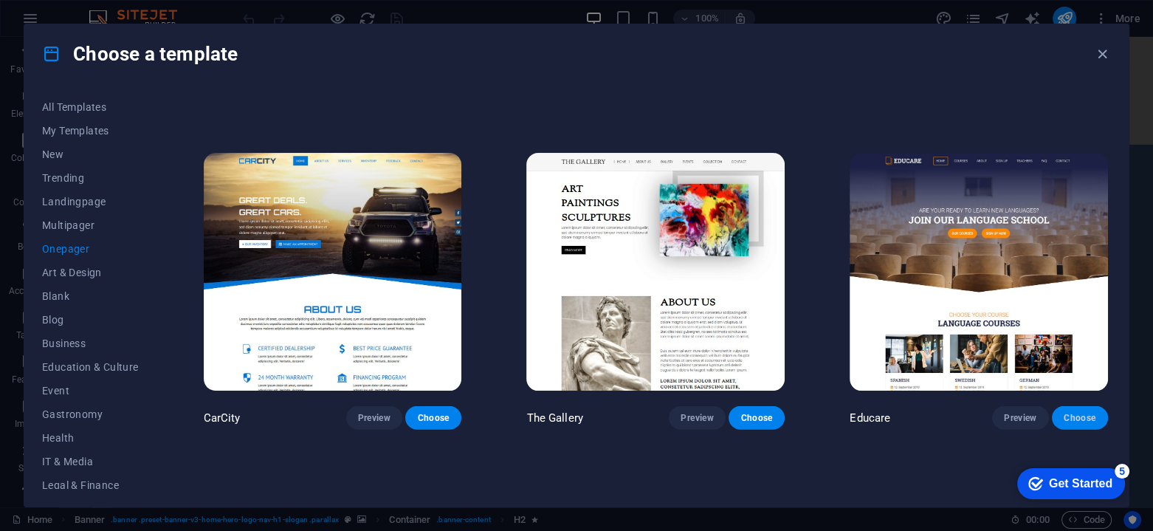
click at [1078, 412] on span "Choose" at bounding box center [1079, 418] width 32 height 12
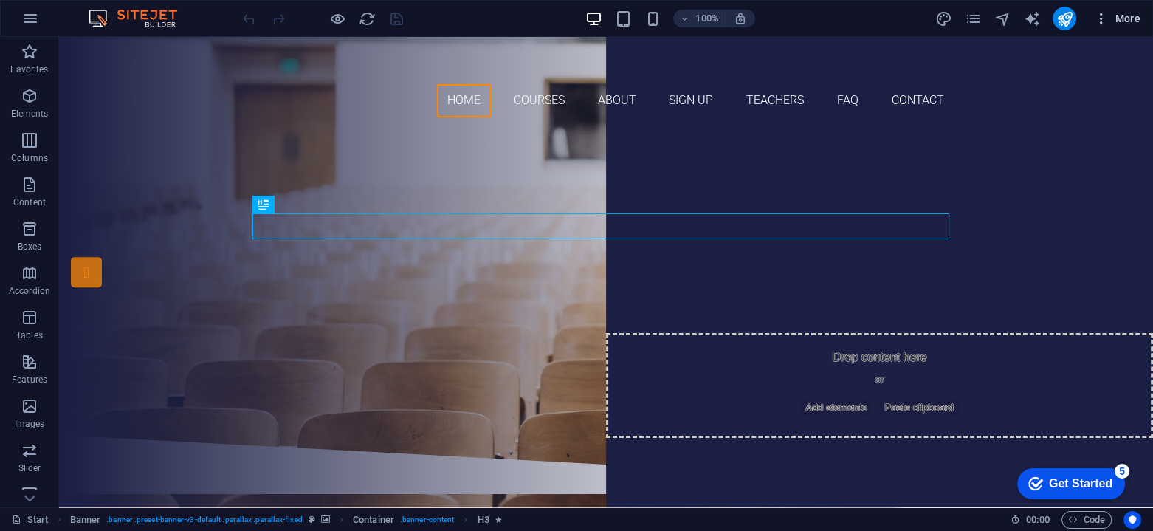
click at [1126, 13] on span "More" at bounding box center [1116, 18] width 46 height 15
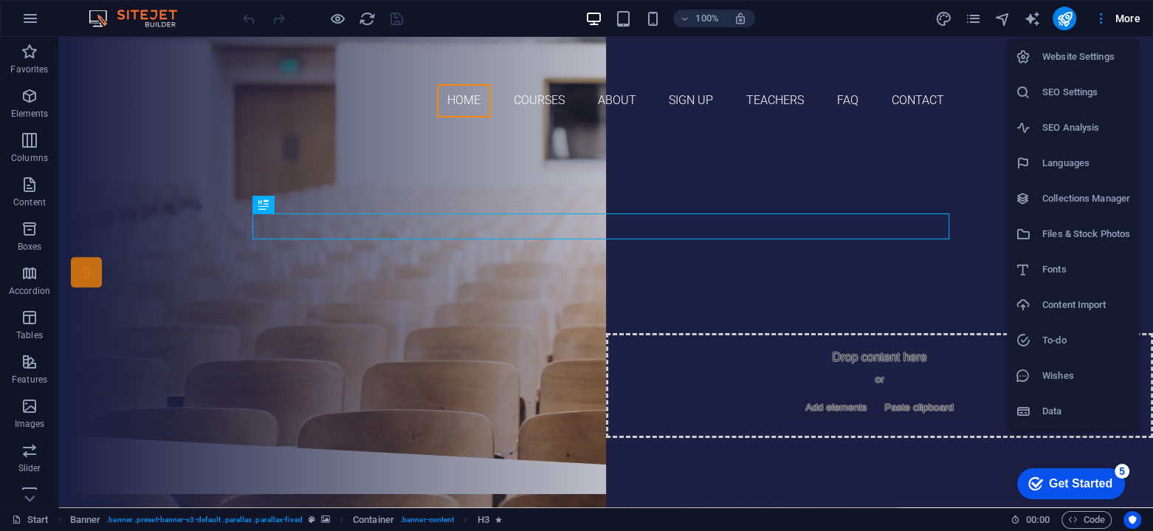
click at [1090, 52] on h6 "Website Settings" at bounding box center [1086, 57] width 88 height 18
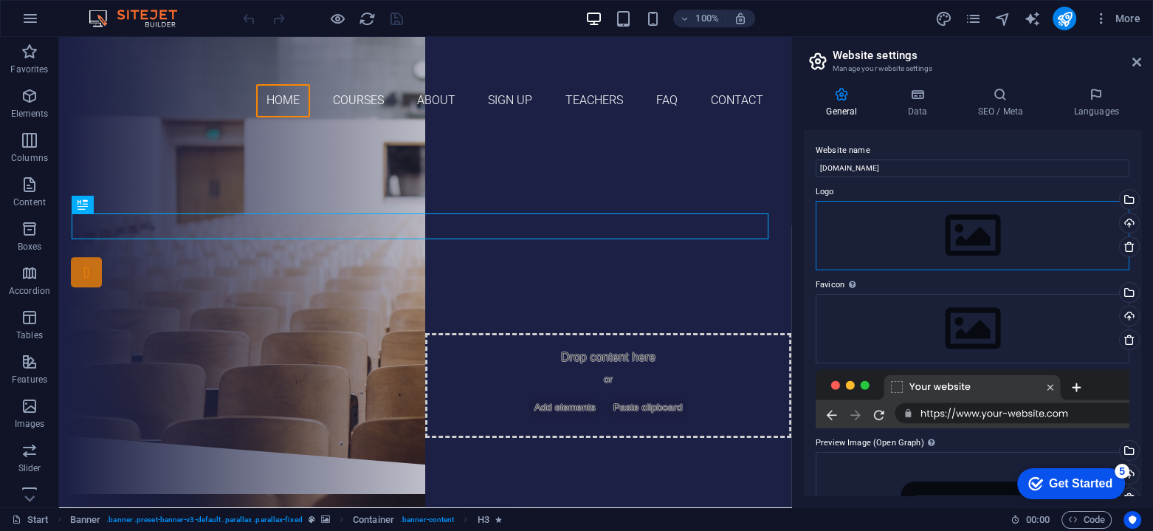
click at [969, 235] on div "Drag files here, click to choose files or select files from Files or our free s…" at bounding box center [972, 235] width 314 height 69
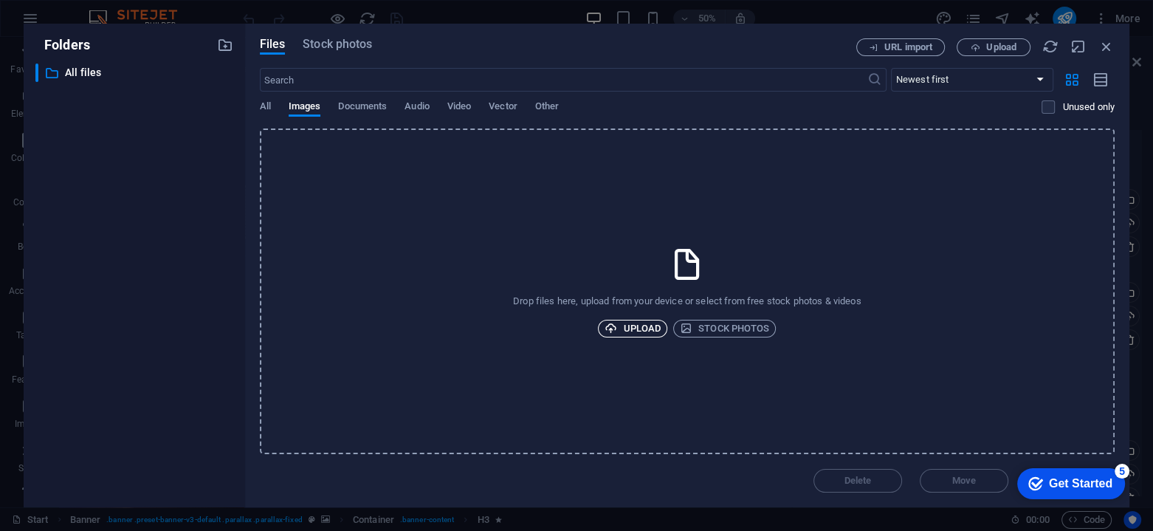
click at [641, 328] on span "Upload" at bounding box center [632, 328] width 56 height 18
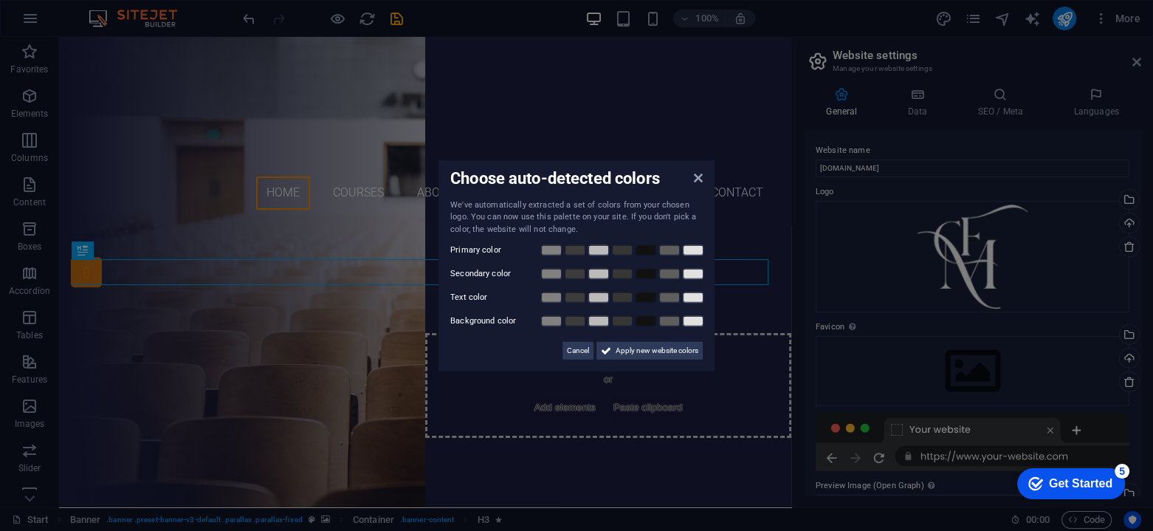
click at [276, 199] on aside "Choose auto-detected colors We've automatically extracted a set of colors from …" at bounding box center [576, 265] width 1153 height 531
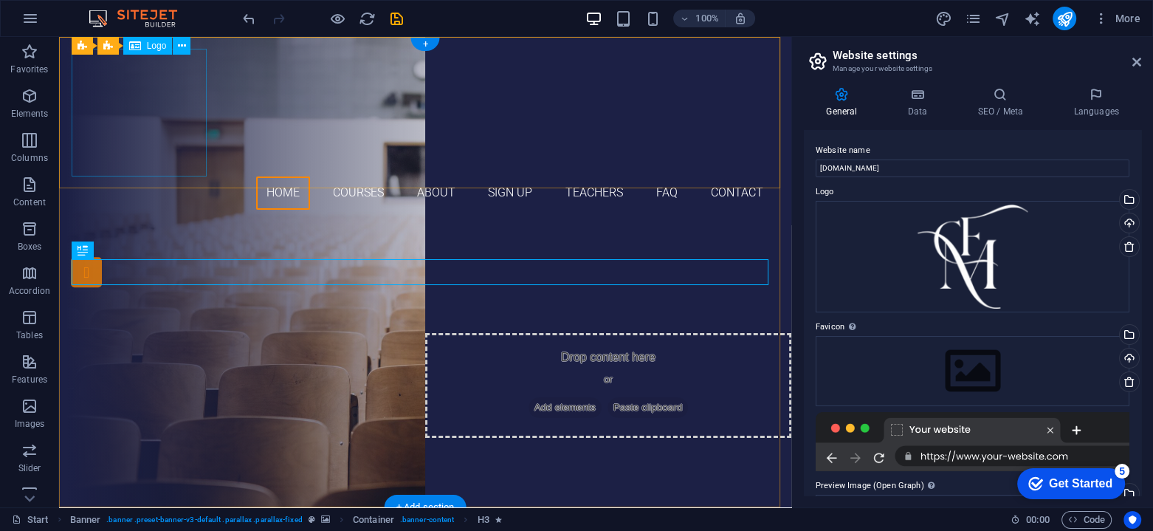
click at [137, 131] on div at bounding box center [425, 113] width 697 height 128
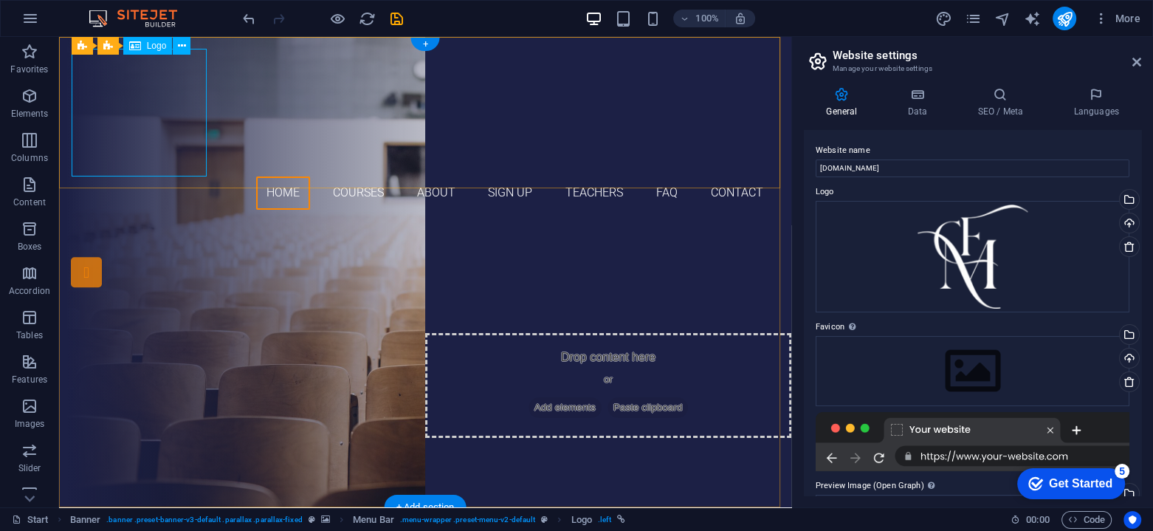
click at [187, 159] on div at bounding box center [425, 113] width 697 height 128
click at [181, 46] on icon at bounding box center [182, 45] width 8 height 15
click at [84, 159] on div at bounding box center [425, 113] width 697 height 128
click at [179, 46] on icon at bounding box center [182, 45] width 8 height 15
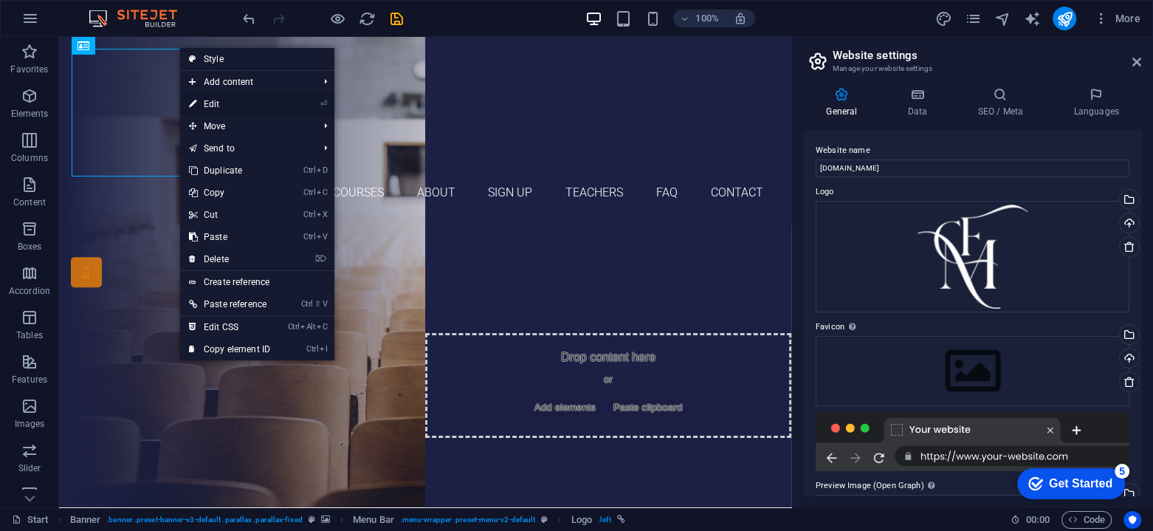
click at [212, 102] on link "⏎ Edit" at bounding box center [229, 104] width 99 height 22
select select "px"
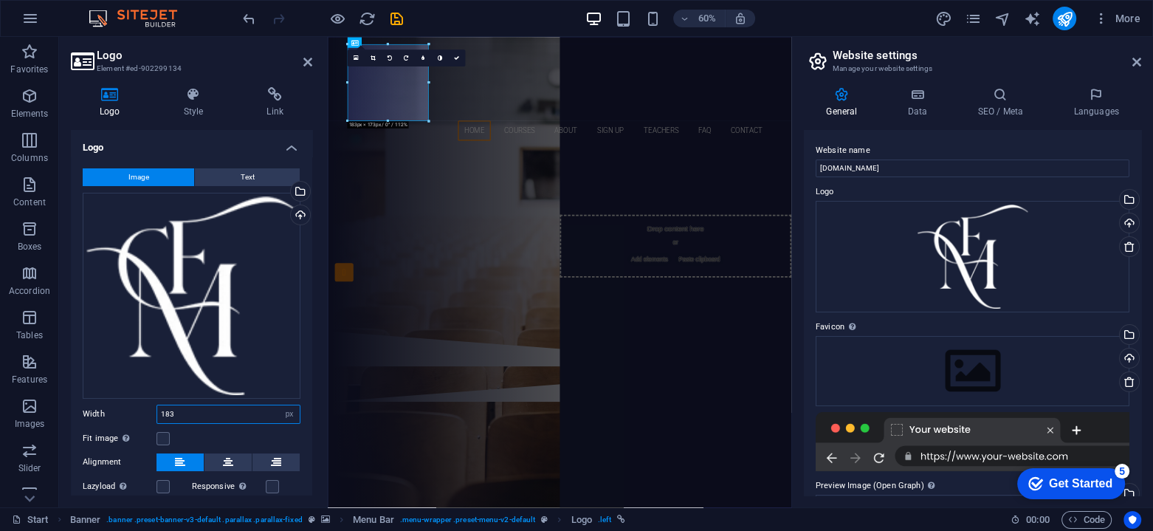
drag, startPoint x: 198, startPoint y: 414, endPoint x: 128, endPoint y: 414, distance: 70.1
click at [128, 414] on div "Width 183 Default auto px rem % em vh vw" at bounding box center [192, 413] width 218 height 19
